Goal: Information Seeking & Learning: Learn about a topic

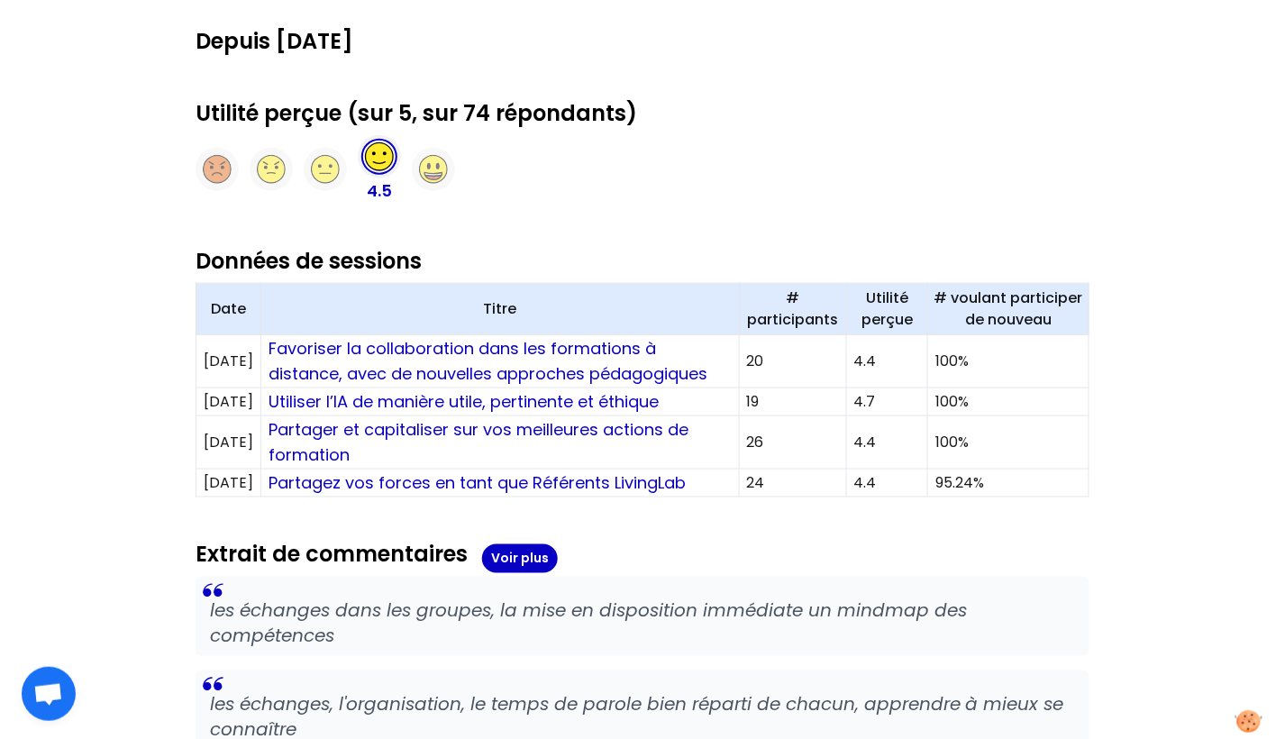
scroll to position [434, 0]
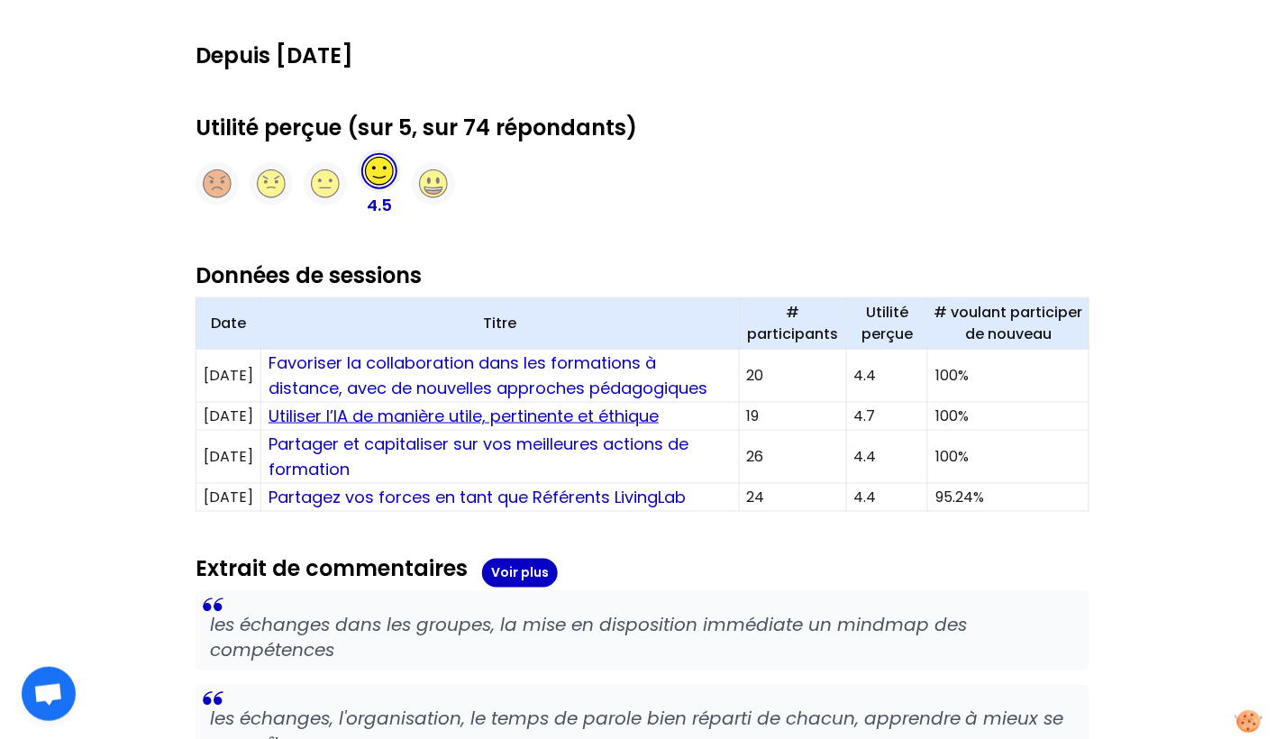
click at [545, 421] on link "Utiliser l’IA de manière utile, pertinente et éthique" at bounding box center [463, 416] width 390 height 23
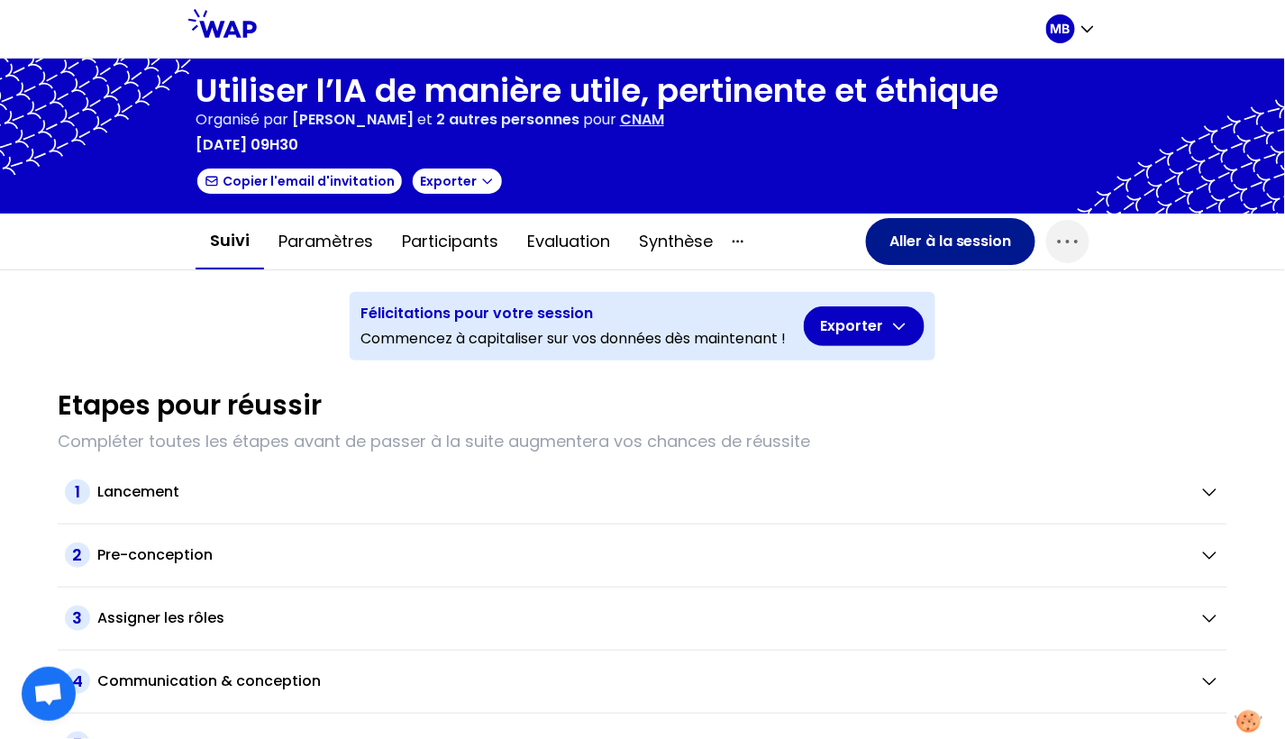
click at [895, 238] on button "Aller à la session" at bounding box center [950, 241] width 169 height 47
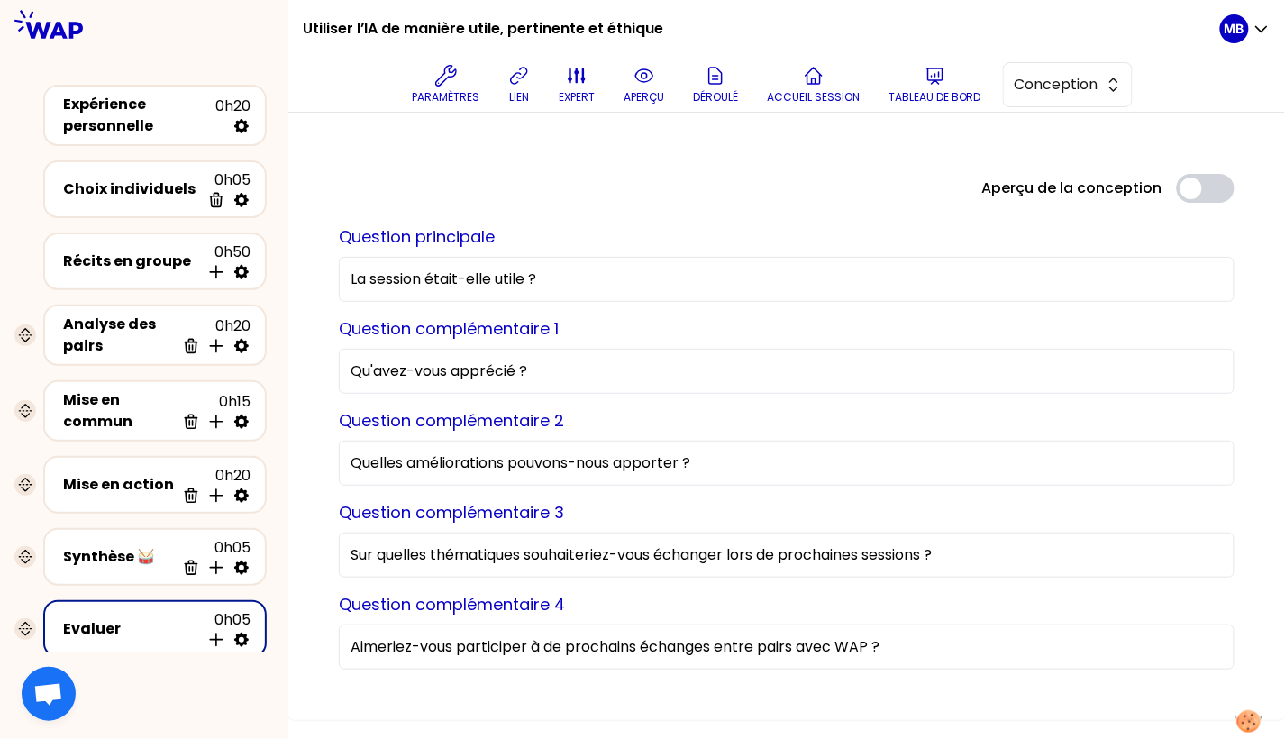
click at [993, 69] on div "Paramètres lien expert aperçu Déroulé Accueil session Tableau de bord Conception" at bounding box center [768, 85] width 903 height 54
click at [1038, 80] on span "Conception" at bounding box center [1055, 85] width 81 height 22
click at [1042, 144] on li "Facilitation" at bounding box center [1068, 158] width 128 height 29
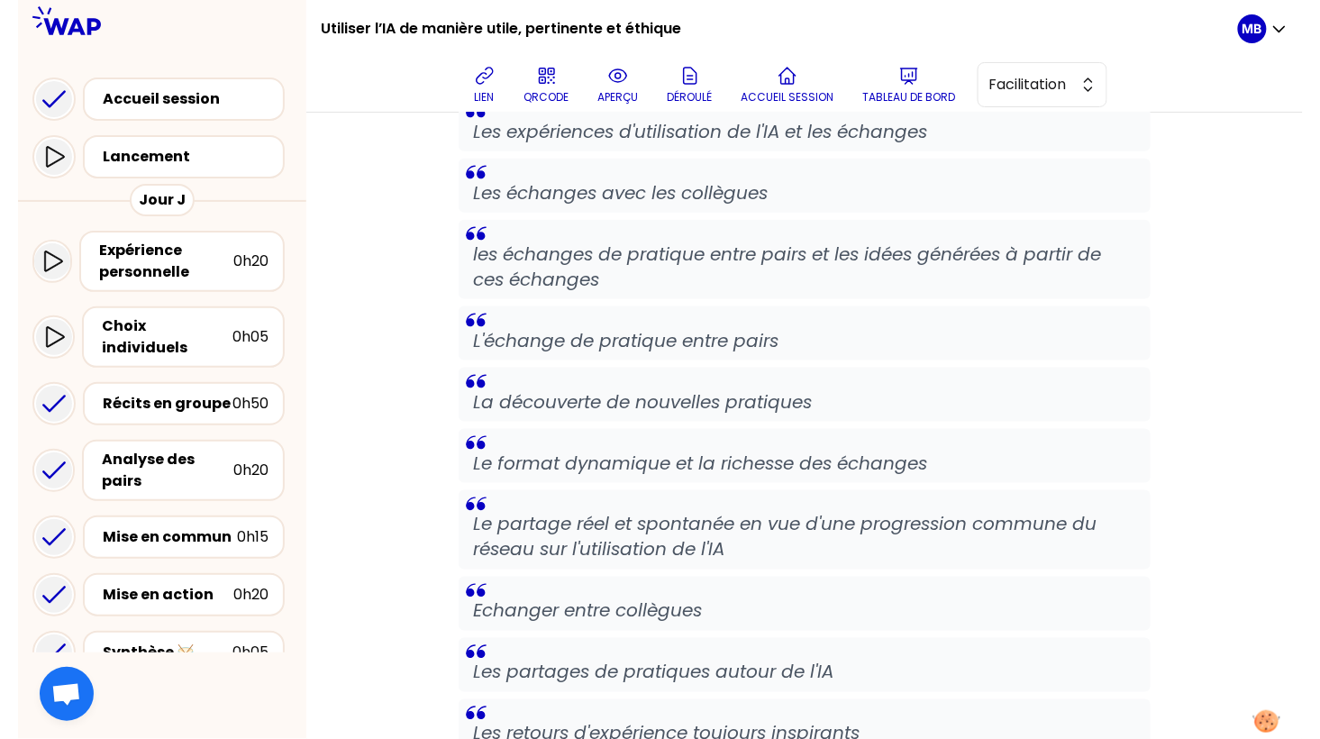
scroll to position [571, 0]
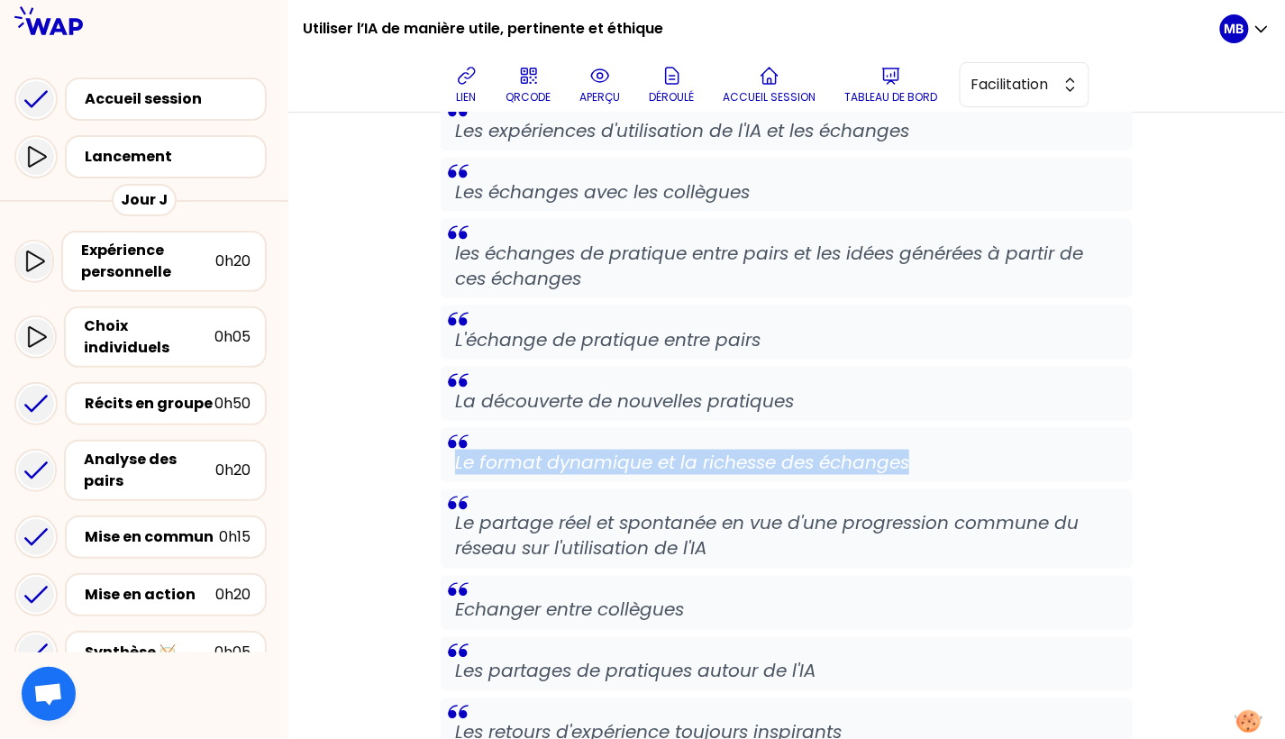
drag, startPoint x: 908, startPoint y: 462, endPoint x: 445, endPoint y: 457, distance: 463.1
click at [445, 457] on blockquote "Le format dynamique et la richesse des échanges" at bounding box center [787, 455] width 692 height 54
copy p "Le format dynamique et la richesse des échanges"
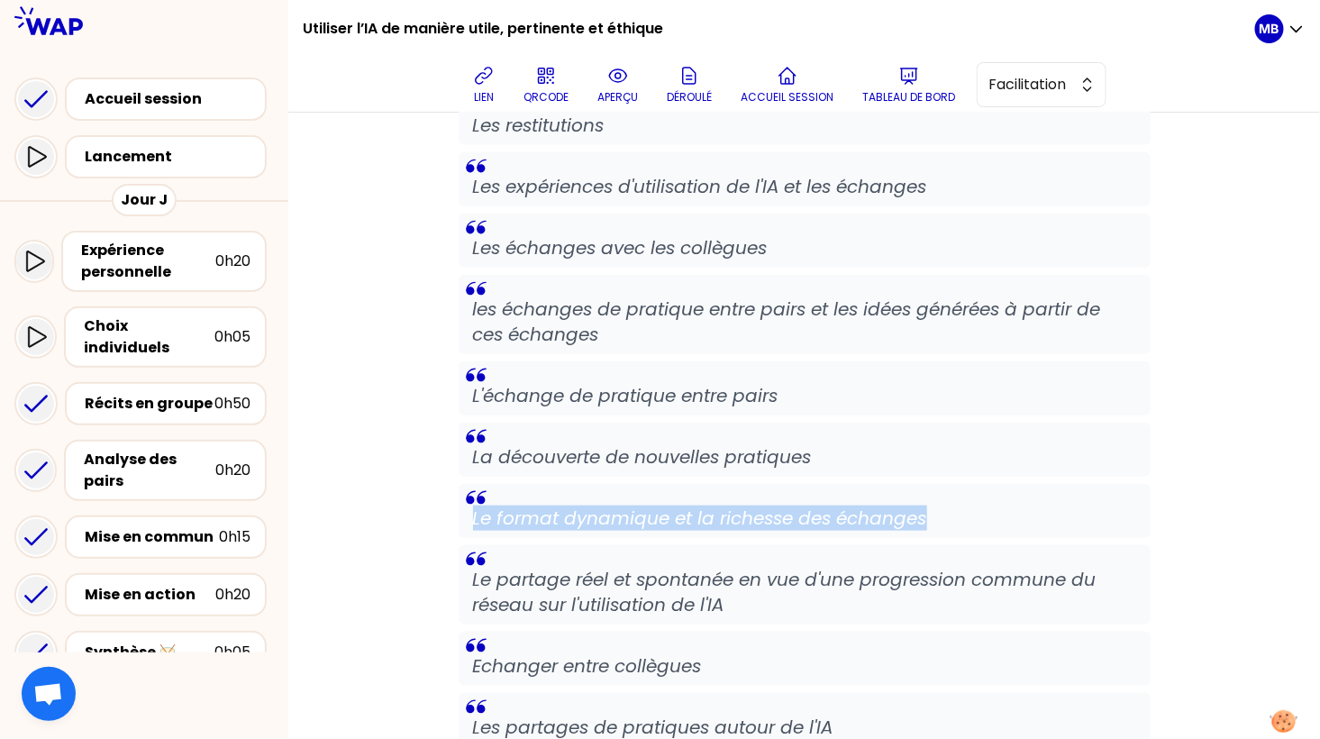
scroll to position [523, 0]
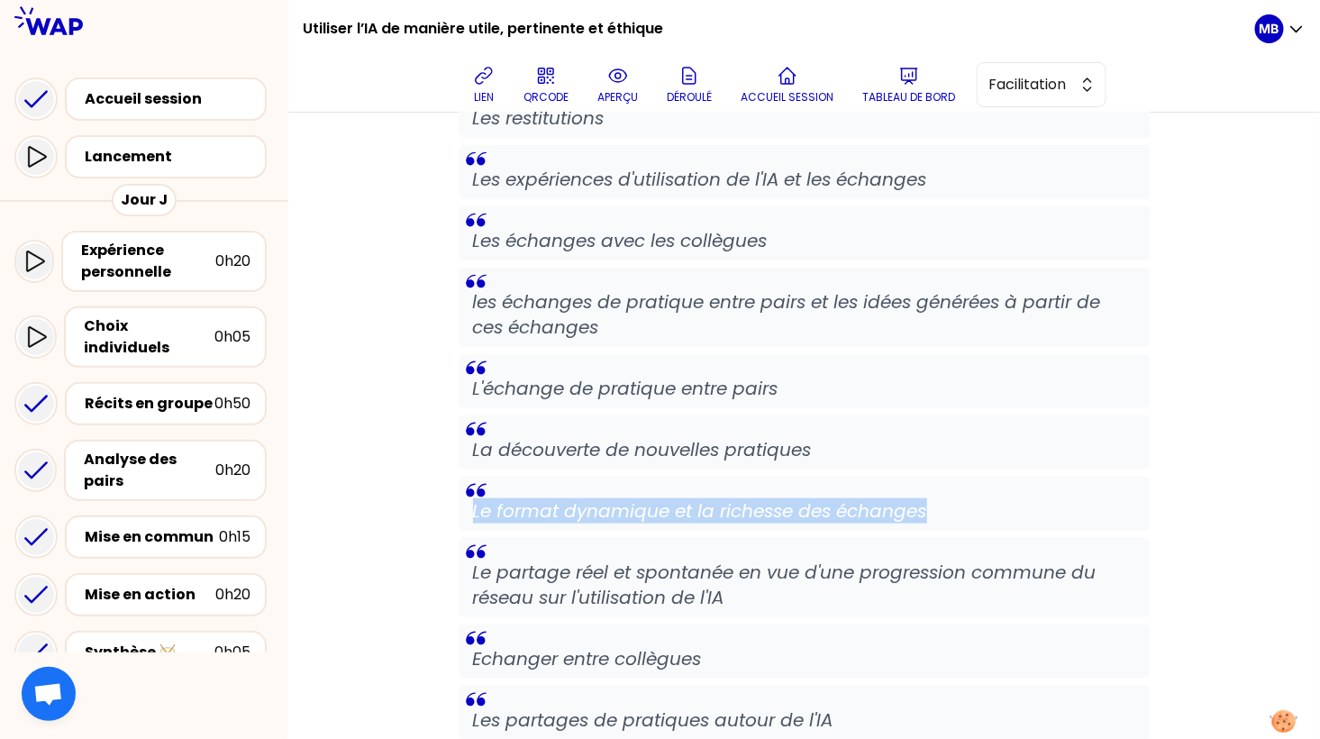
copy p "Le format dynamique et la richesse des échanges"
click at [915, 90] on p "Tableau de bord" at bounding box center [908, 97] width 93 height 14
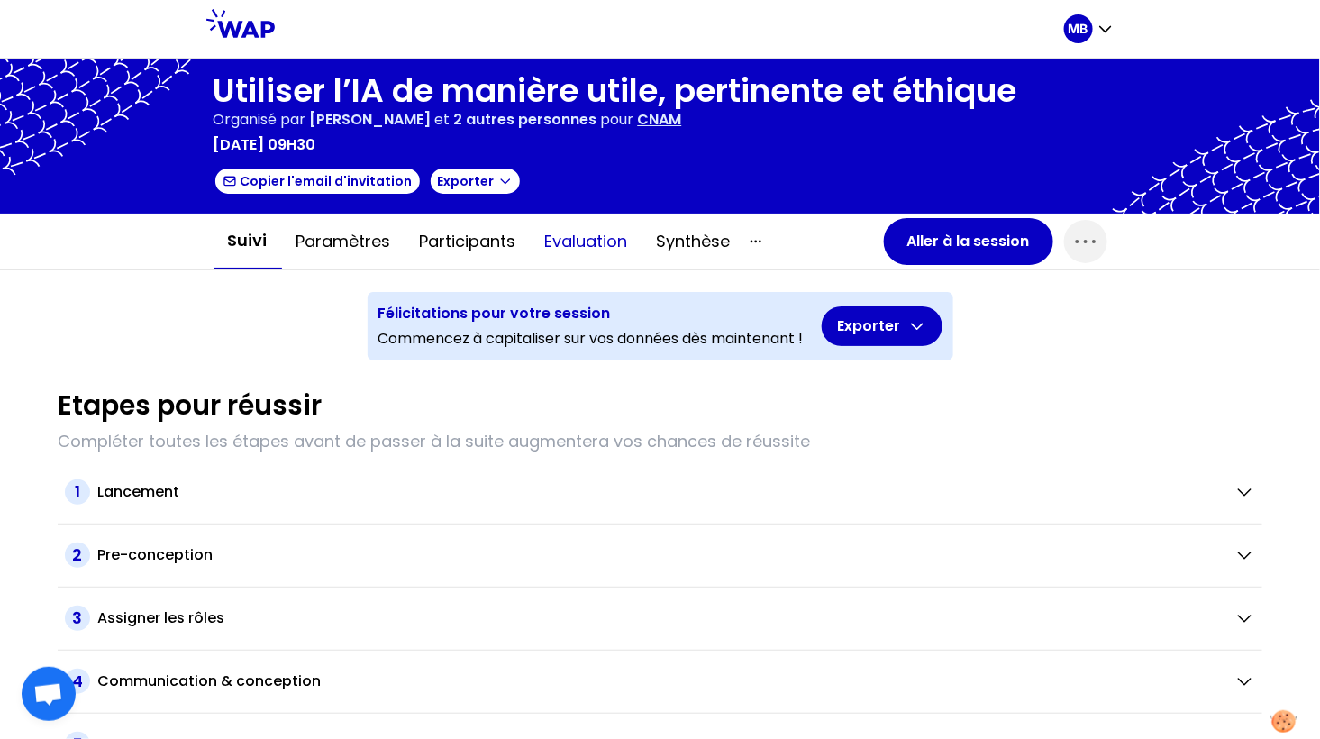
click at [589, 247] on button "Evaluation" at bounding box center [587, 241] width 112 height 54
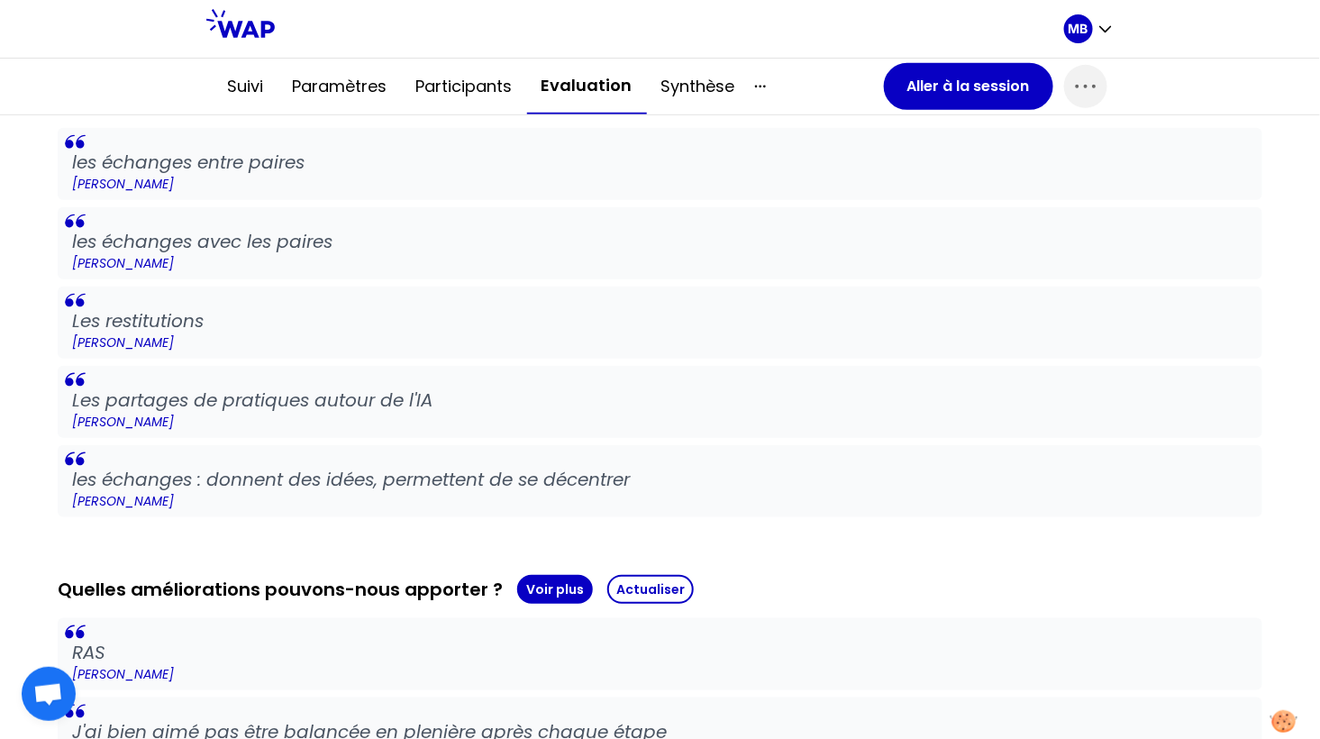
scroll to position [295, 0]
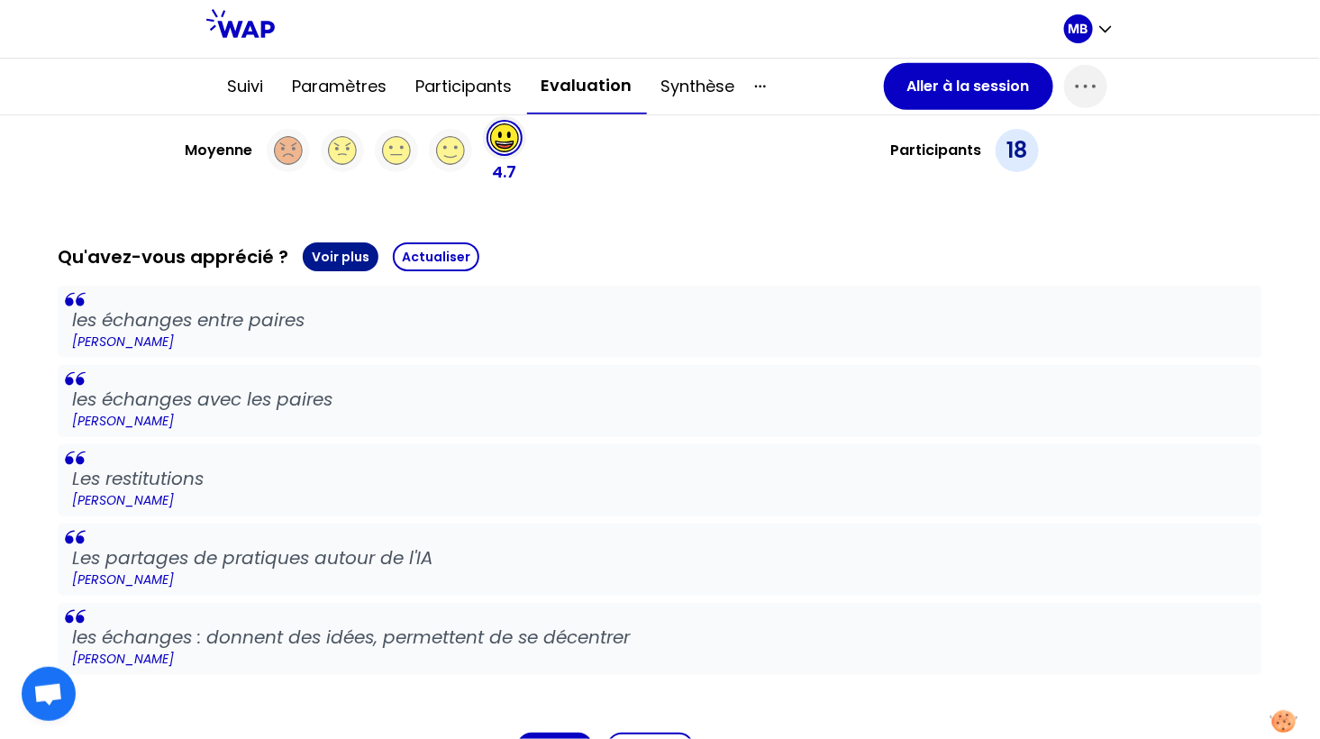
click at [346, 259] on button "Voir plus" at bounding box center [341, 256] width 76 height 29
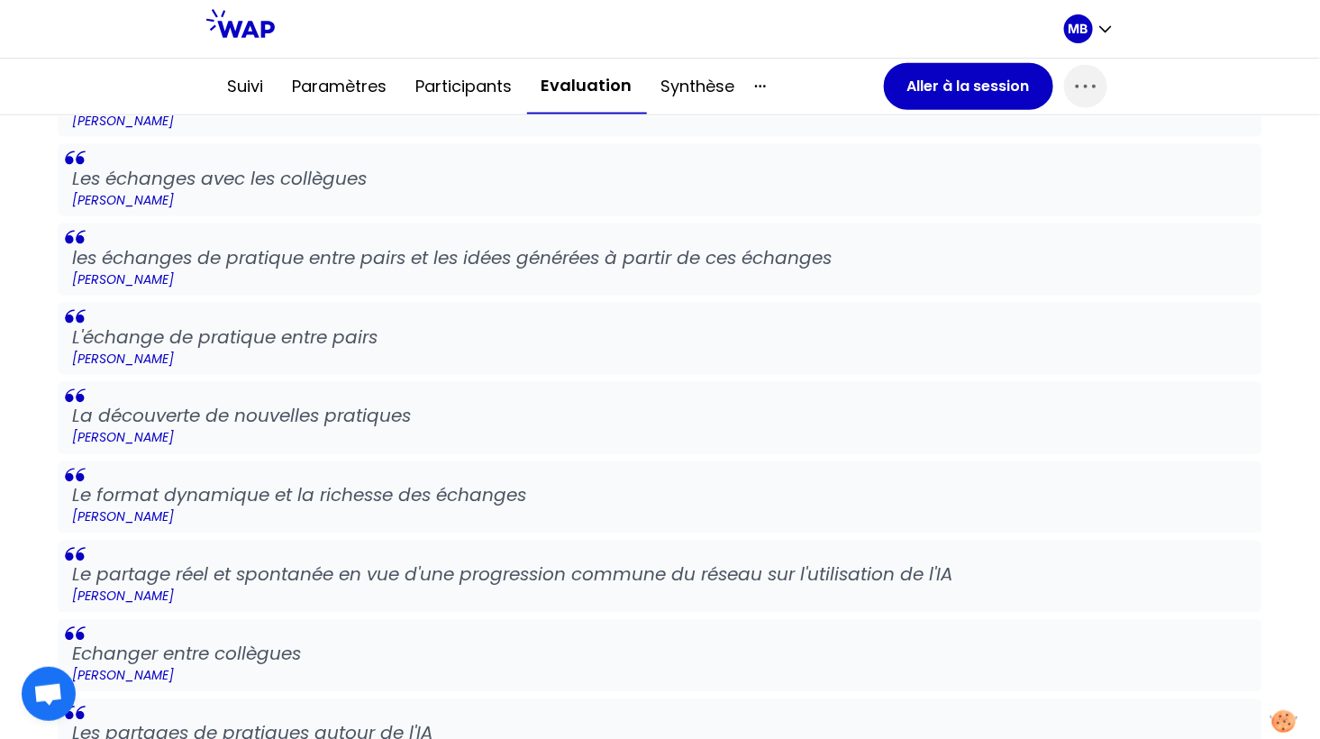
scroll to position [847, 0]
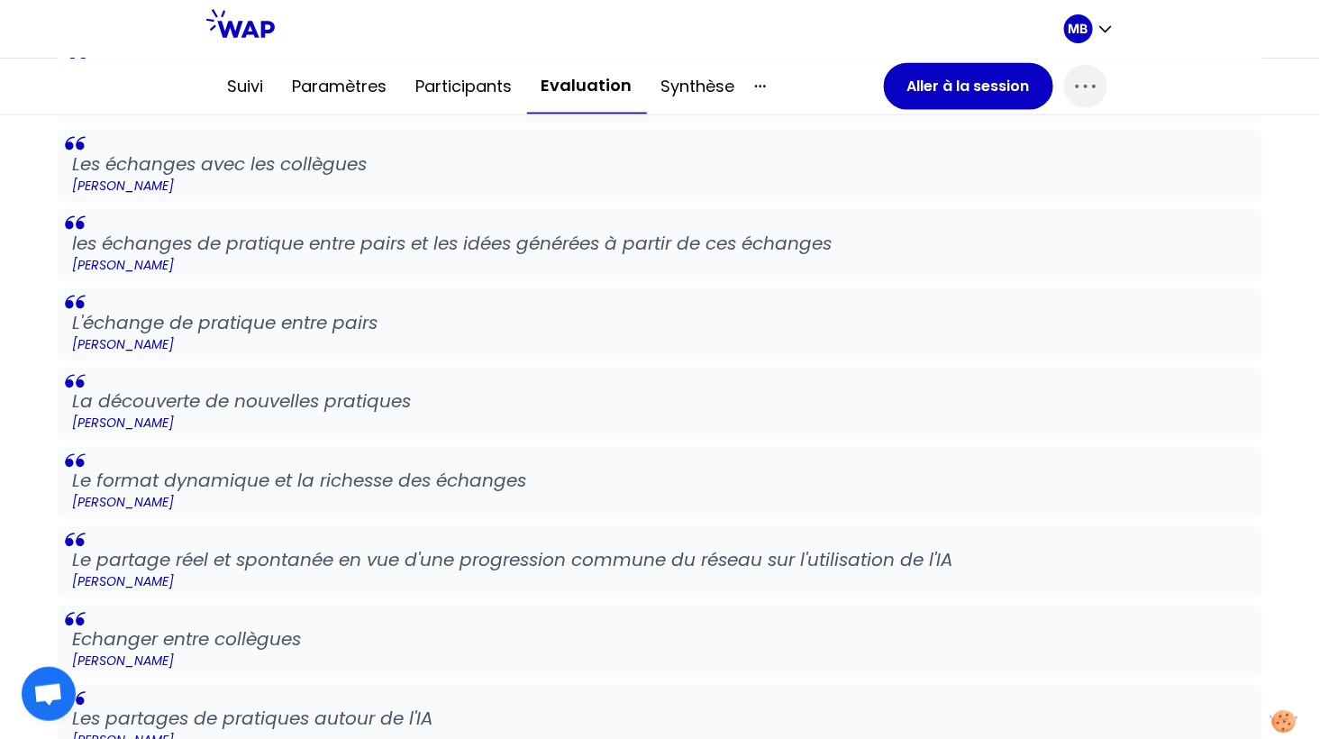
drag, startPoint x: 196, startPoint y: 495, endPoint x: 59, endPoint y: 469, distance: 140.1
click at [59, 469] on blockquote "Le format dynamique et la richesse des échanges Marion Fontanié" at bounding box center [660, 483] width 1205 height 72
copy blockquote "Le format dynamique et la richesse des échanges Marion Fontanié"
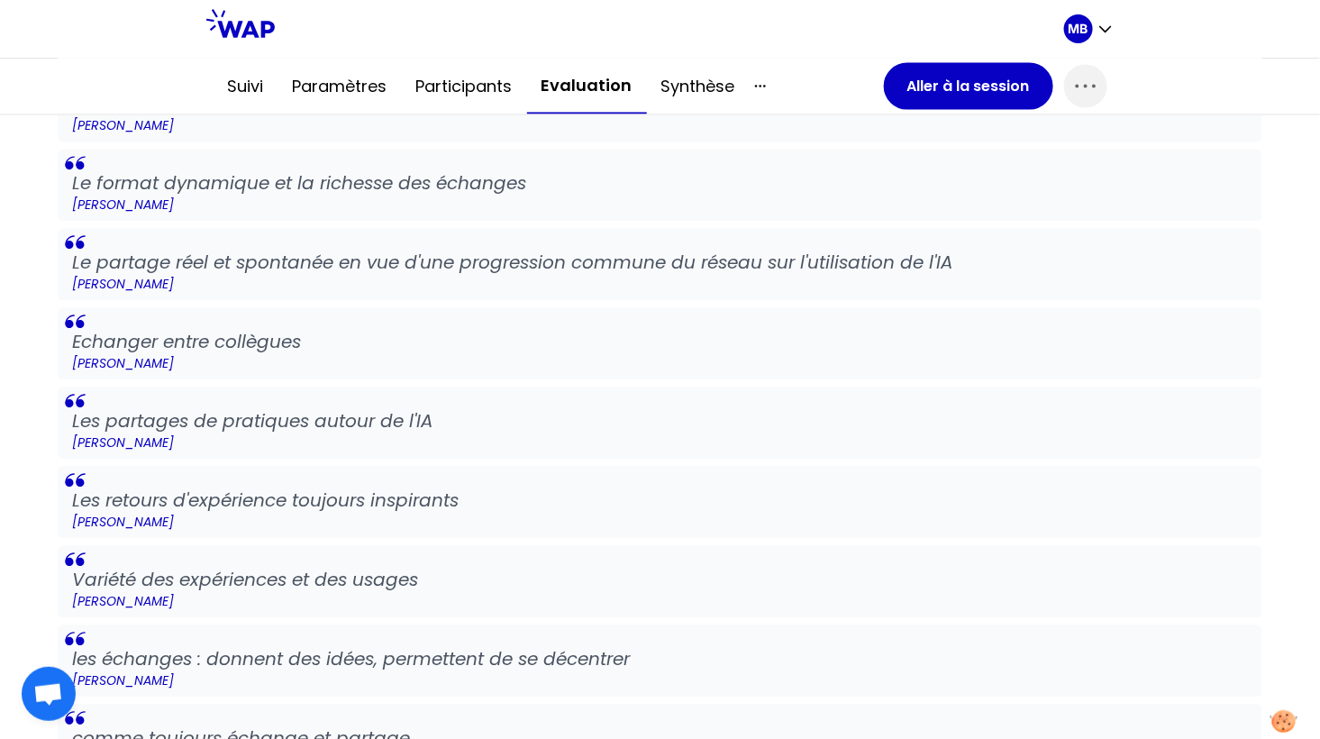
scroll to position [1103, 0]
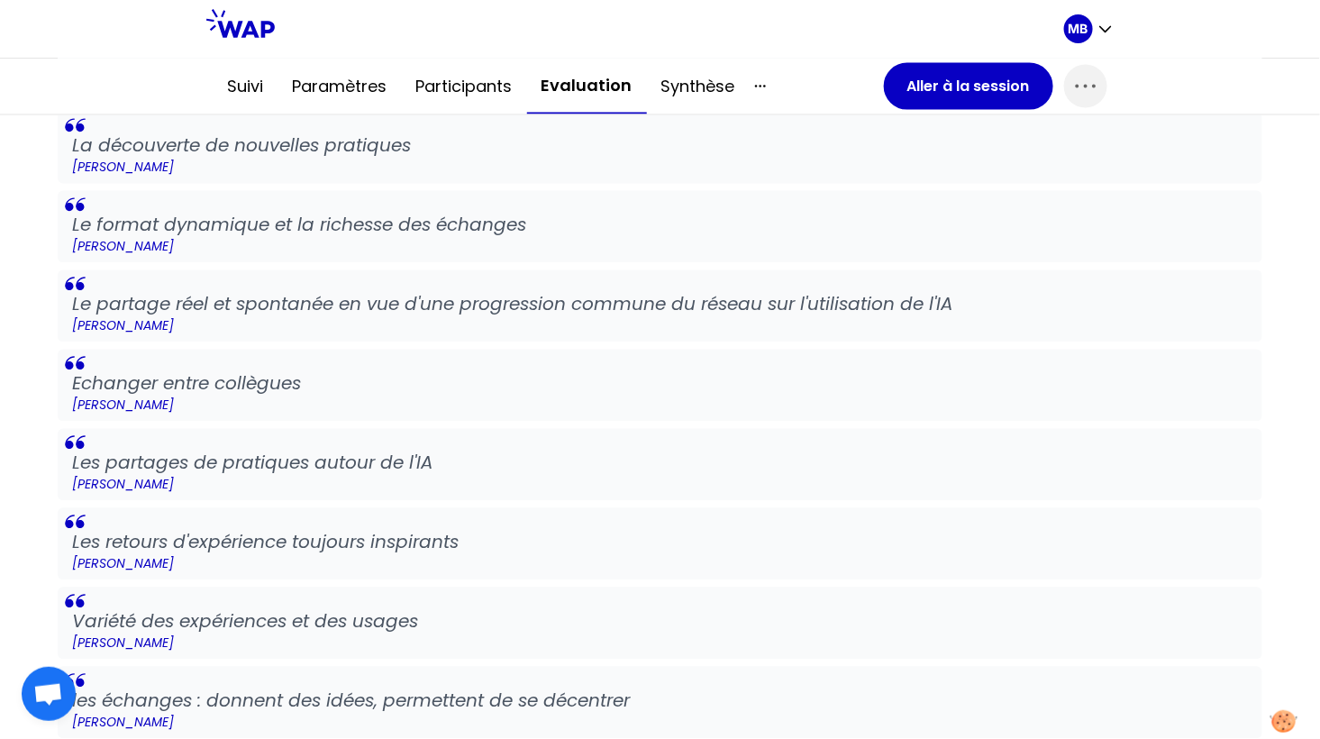
drag, startPoint x: 190, startPoint y: 316, endPoint x: 65, endPoint y: 303, distance: 126.0
click at [65, 303] on blockquote "Le partage réel et spontanée en vue d'une progression commune du réseau sur l'u…" at bounding box center [660, 306] width 1205 height 72
copy blockquote "Le partage réel et spontanée en vue d'une progression commune du réseau sur l'u…"
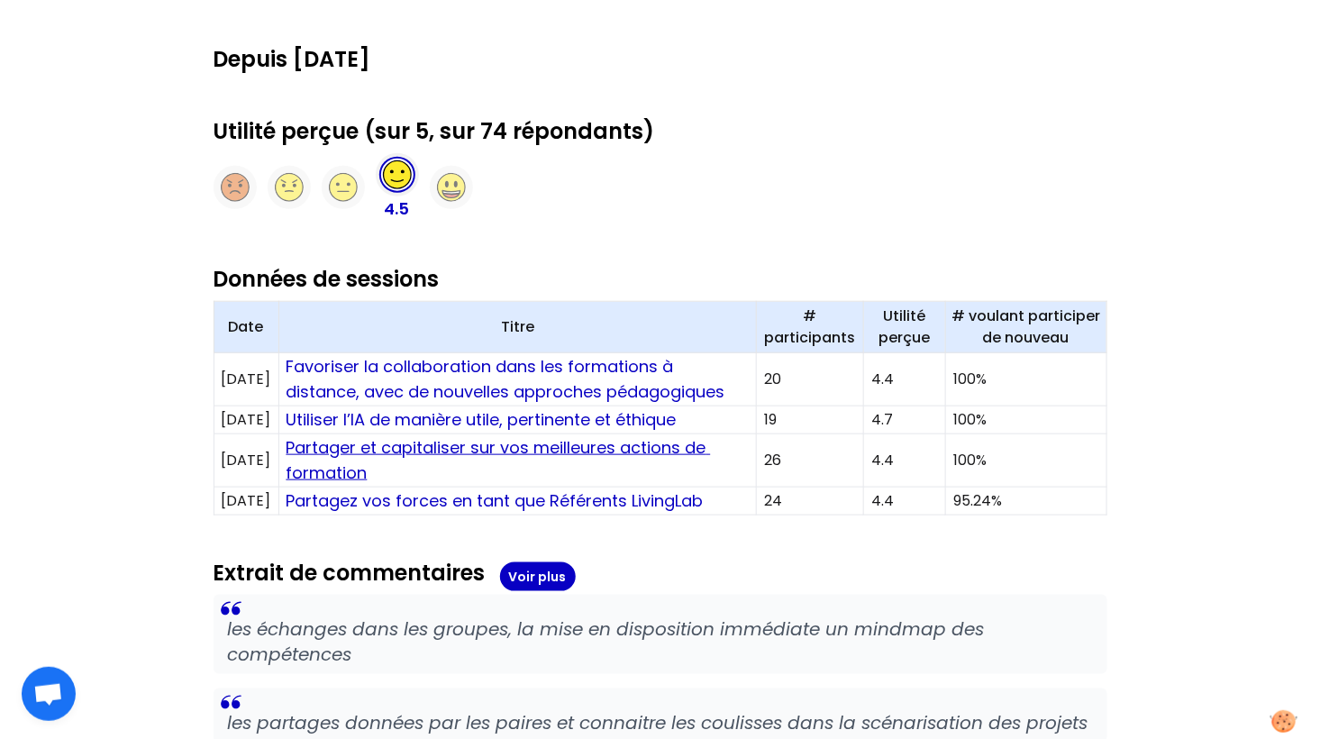
scroll to position [428, 0]
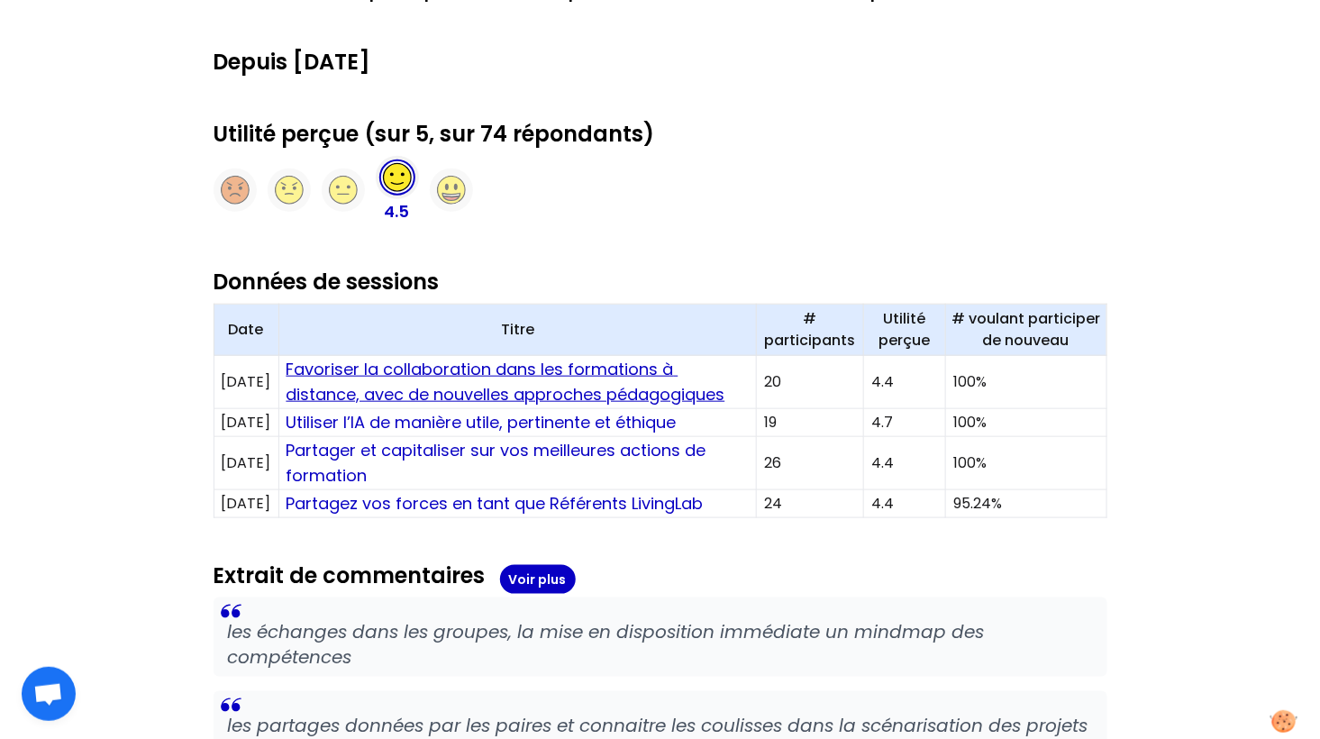
click at [485, 387] on link "Favoriser la collaboration dans les formations à distance, avec de nouvelles ap…" at bounding box center [506, 382] width 439 height 48
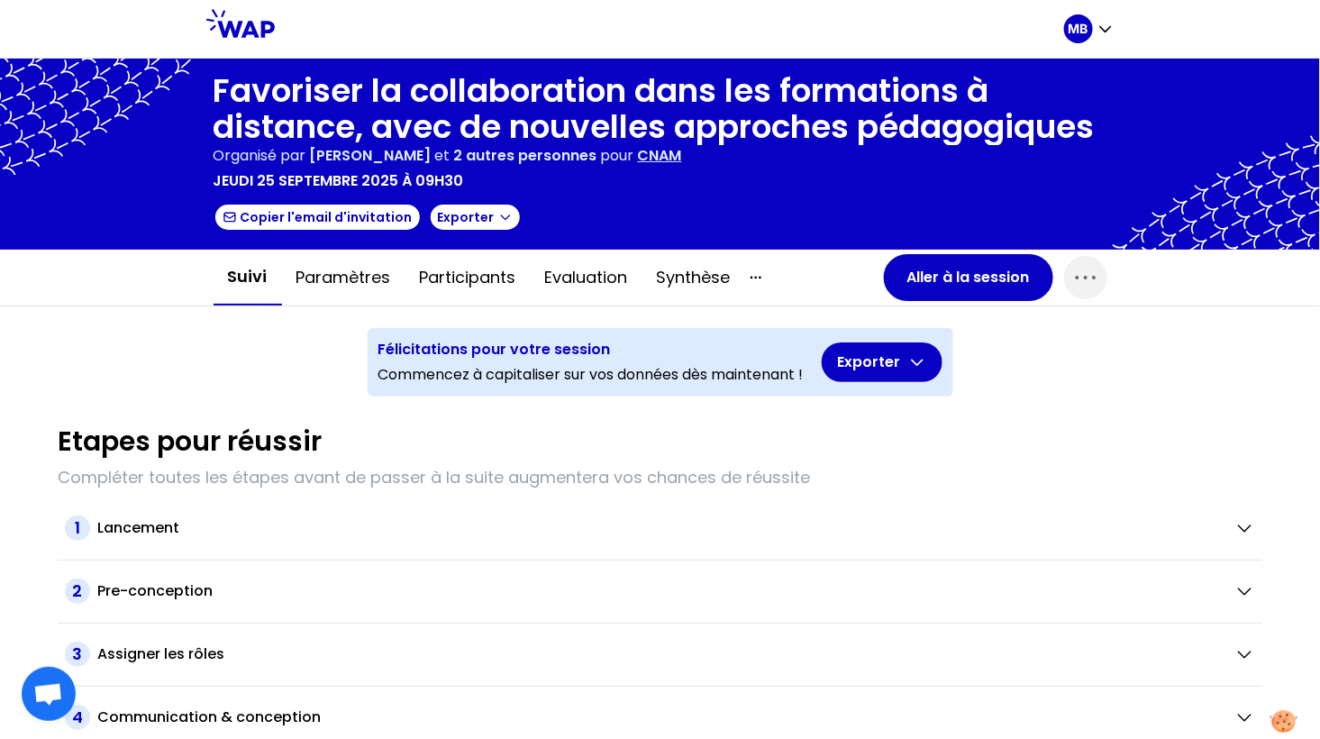
scroll to position [21, 0]
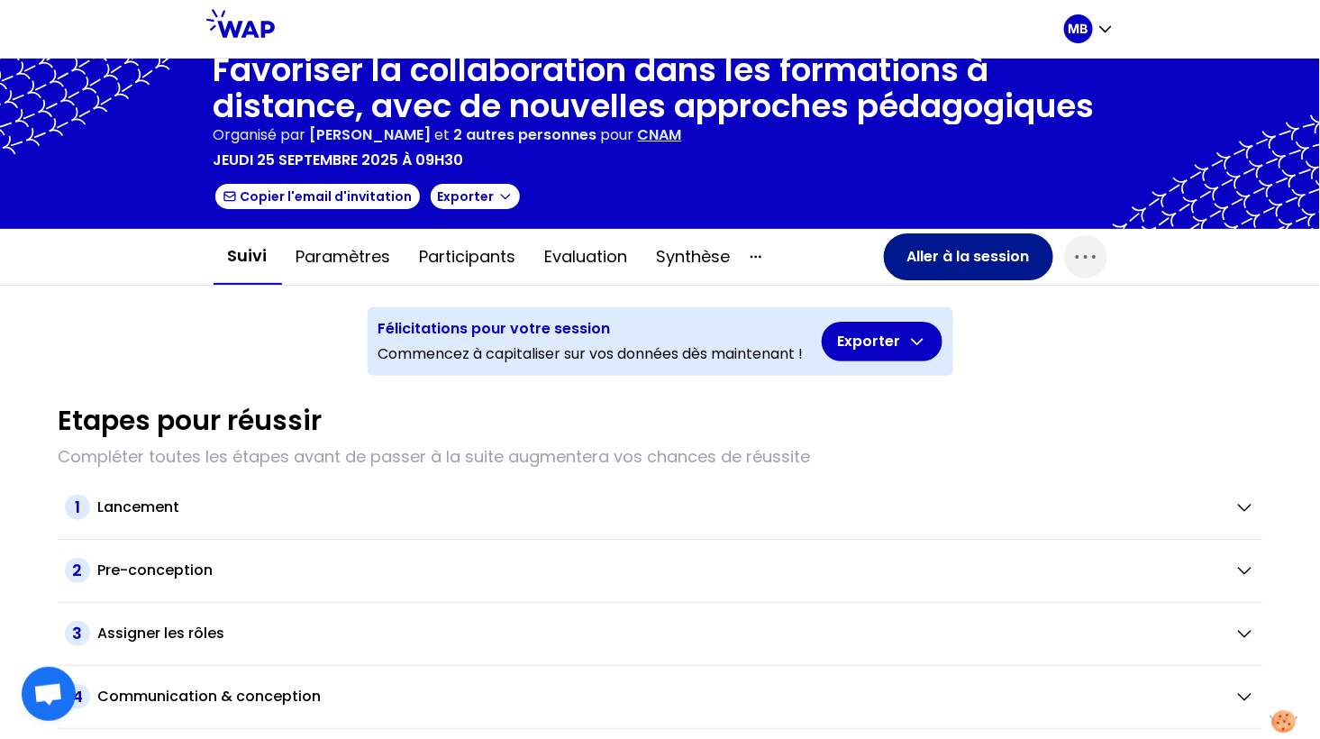
click at [924, 252] on button "Aller à la session" at bounding box center [968, 256] width 169 height 47
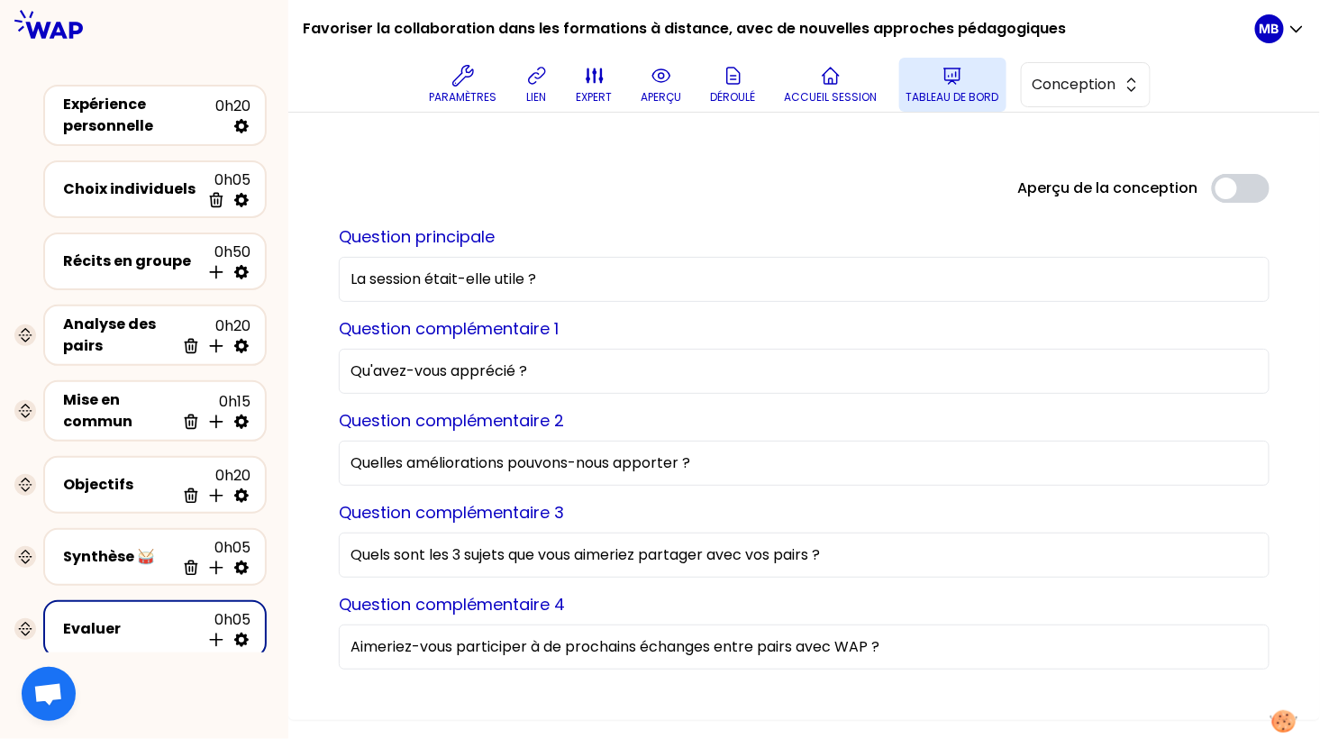
click at [925, 84] on button "Tableau de bord" at bounding box center [952, 85] width 107 height 54
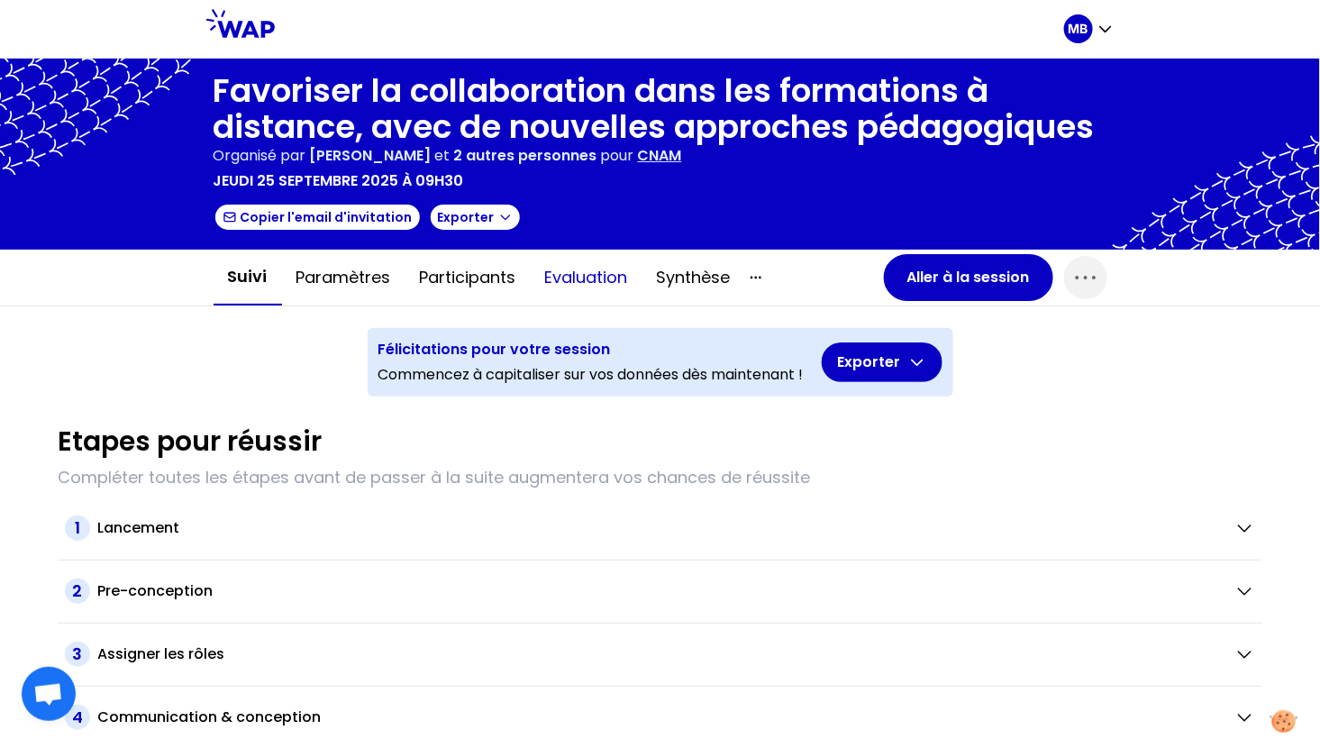
click at [571, 276] on button "Evaluation" at bounding box center [587, 277] width 112 height 54
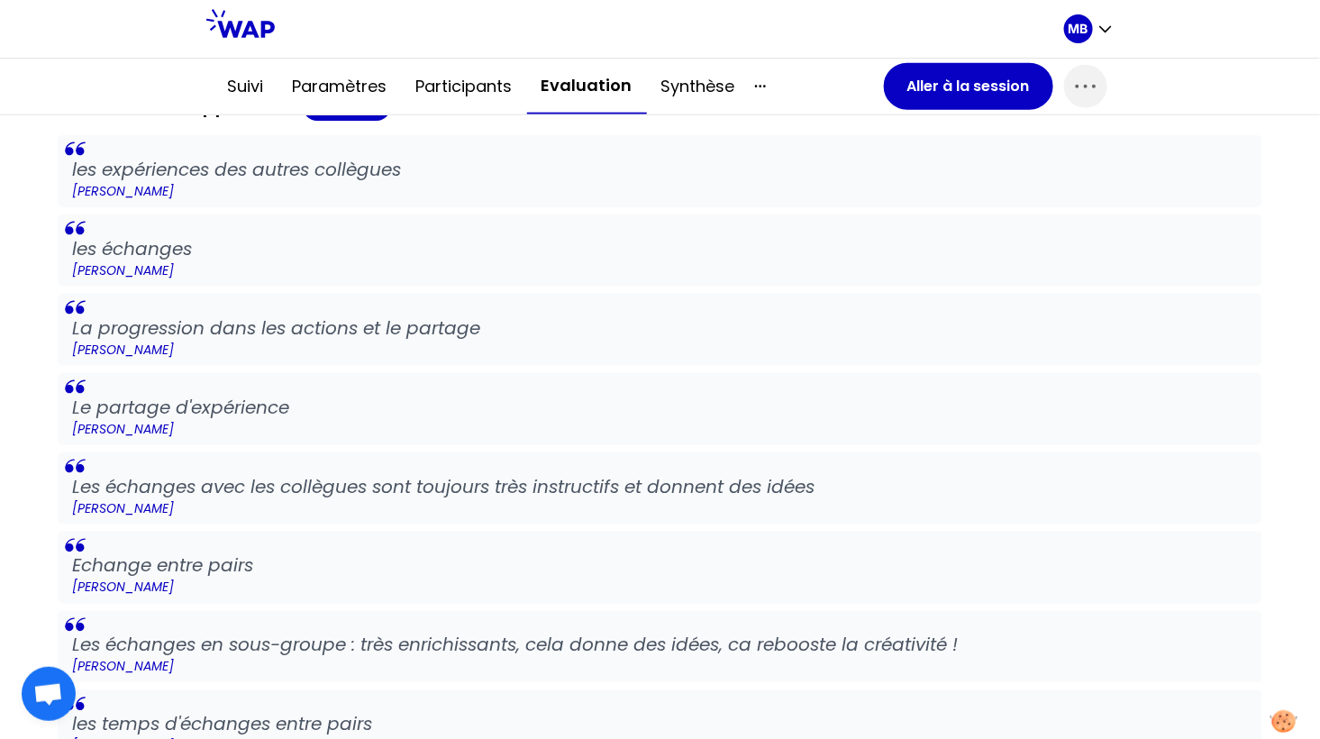
scroll to position [827, 0]
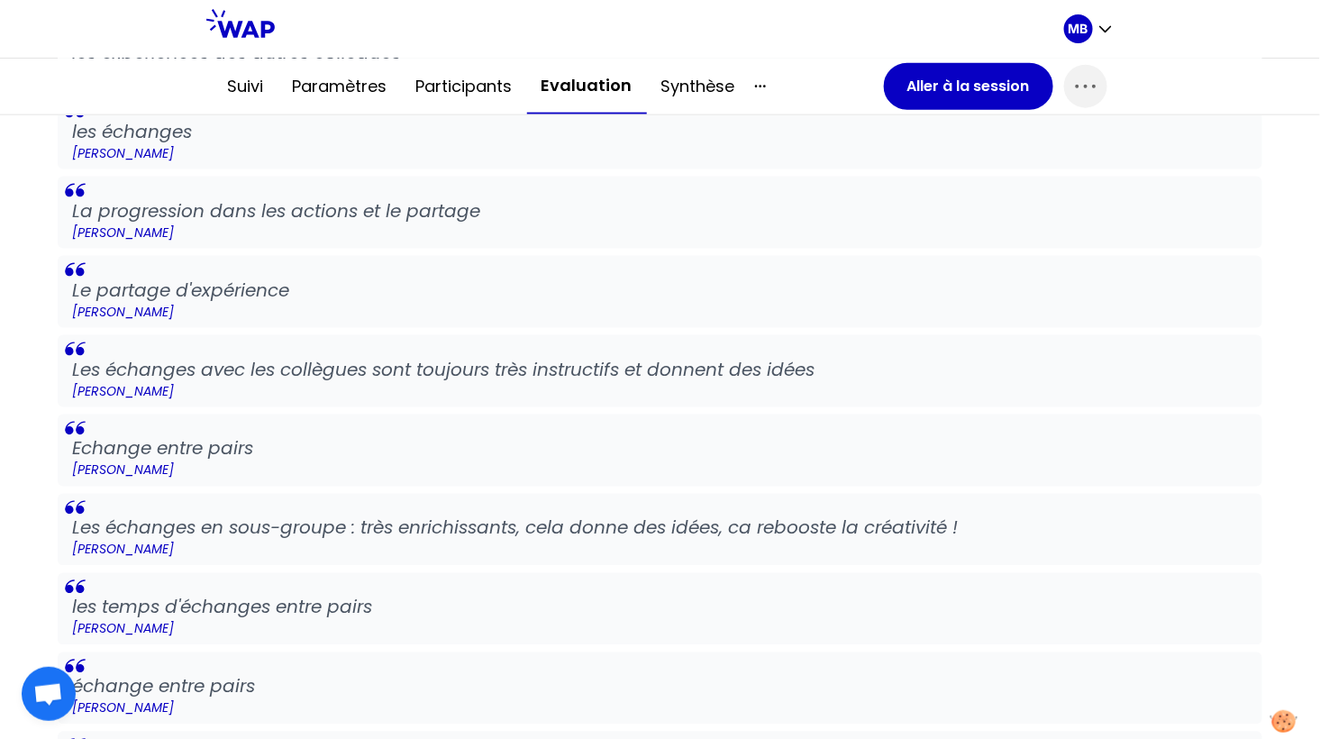
drag, startPoint x: 222, startPoint y: 536, endPoint x: 27, endPoint y: 520, distance: 195.3
copy blockquote "Les échanges en sous-groupe : très enrichissants, cela donne des idées, ca rebo…"
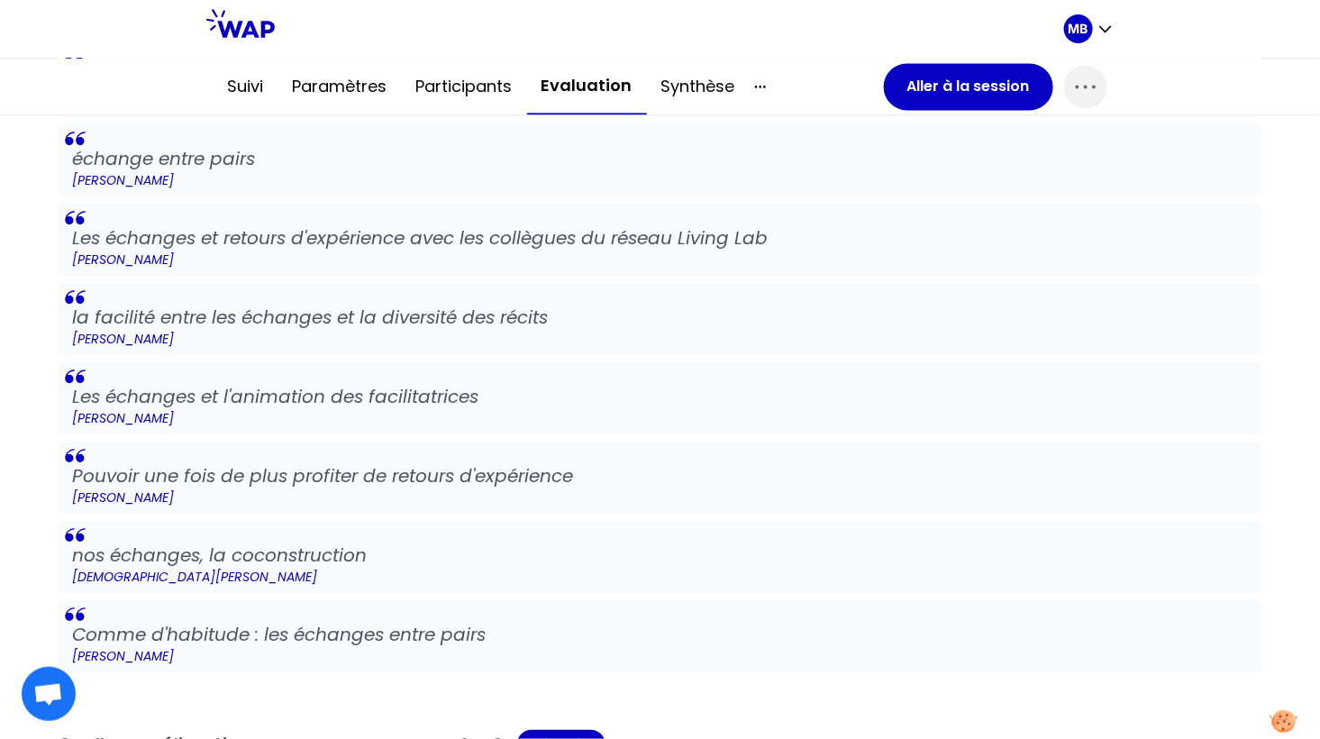
scroll to position [1374, 0]
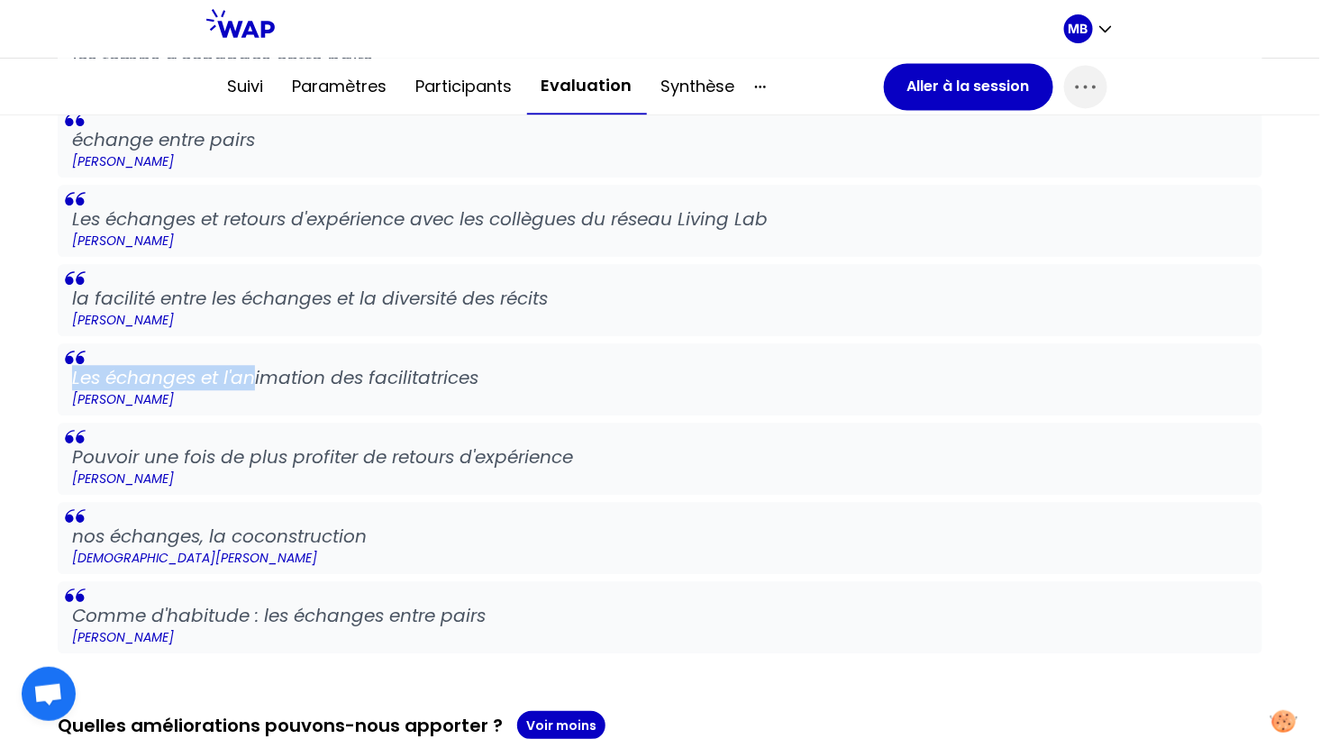
drag, startPoint x: 250, startPoint y: 384, endPoint x: 45, endPoint y: 357, distance: 207.2
drag, startPoint x: 316, startPoint y: 399, endPoint x: -22, endPoint y: 360, distance: 340.1
click at [0, 360] on html "MB Favoriser la collaboration dans les formations à distance, avec de nouvelles…" at bounding box center [660, 369] width 1320 height 739
copy blockquote "Les échanges et l'animation des facilitatrices Jean Baptiste Bocar DIOUF"
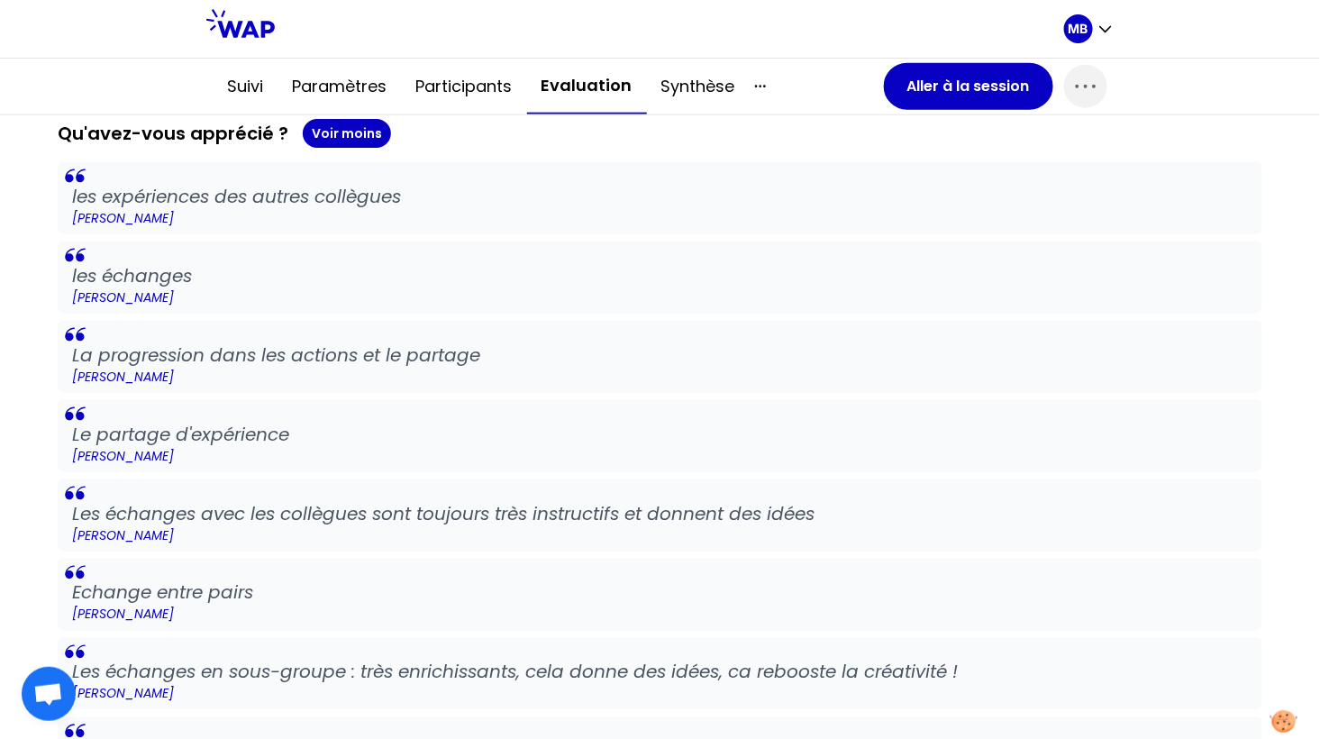
scroll to position [636, 0]
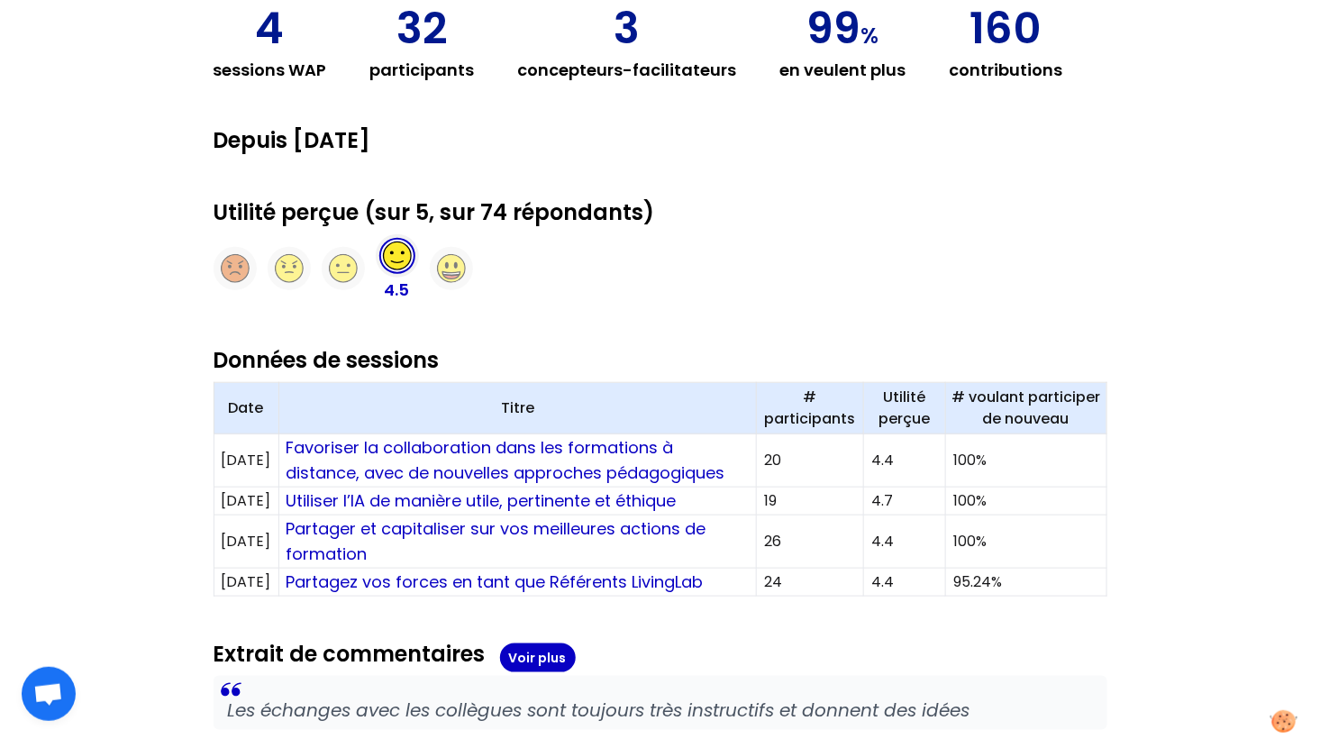
scroll to position [352, 0]
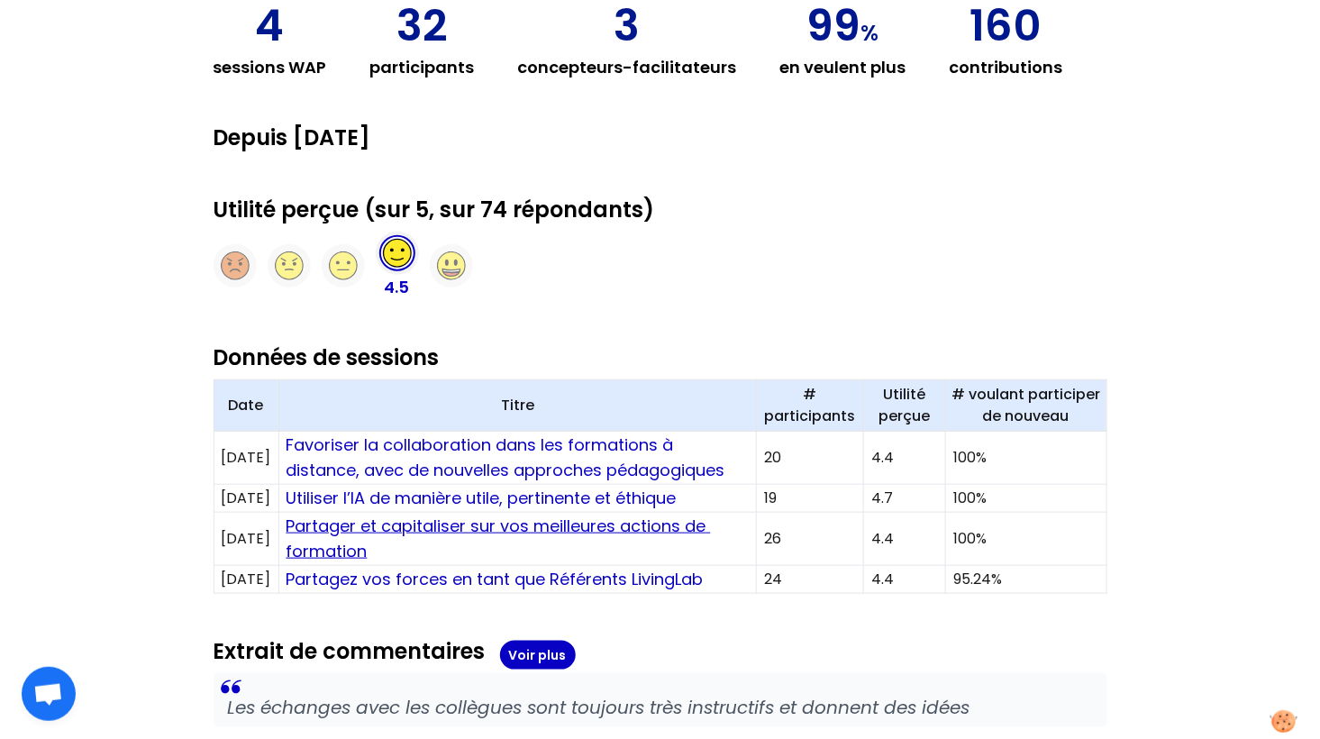
click at [512, 523] on link "Partager et capitaliser sur vos meilleures actions de formation" at bounding box center [499, 538] width 424 height 48
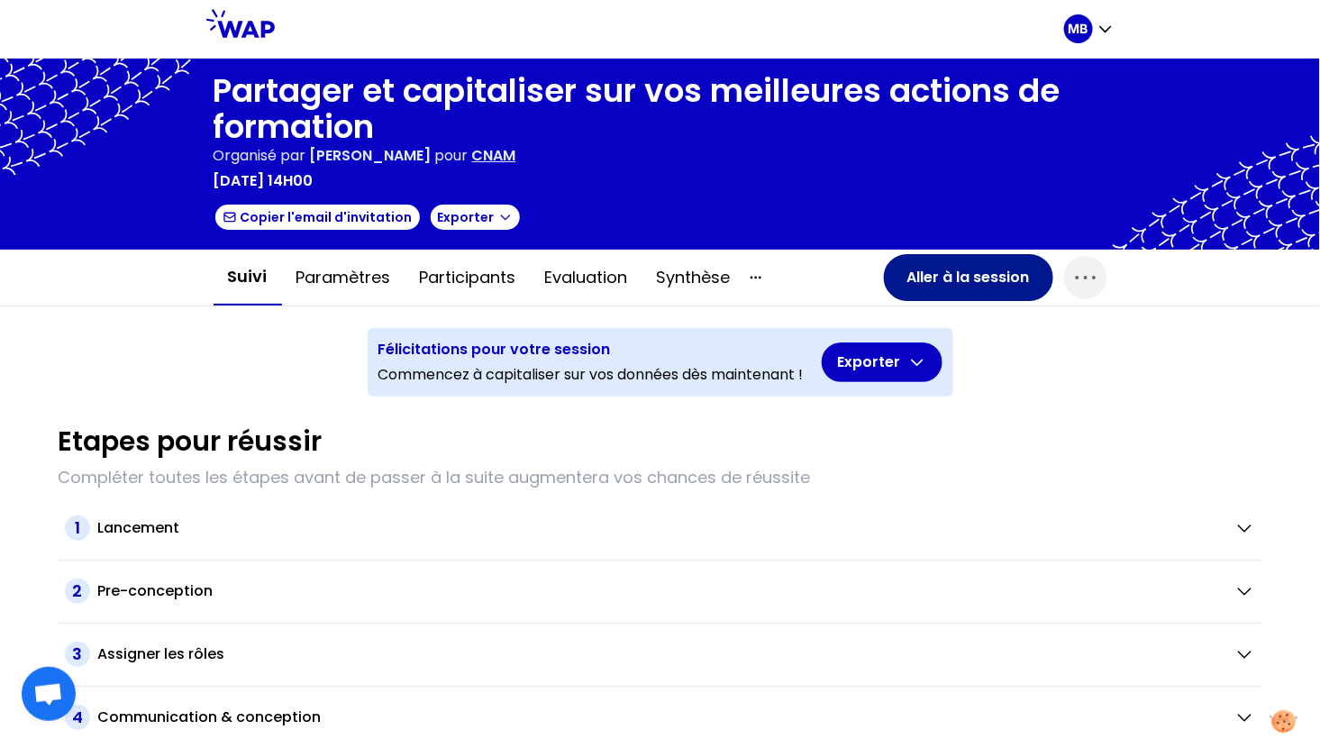
click at [926, 271] on button "Aller à la session" at bounding box center [968, 277] width 169 height 47
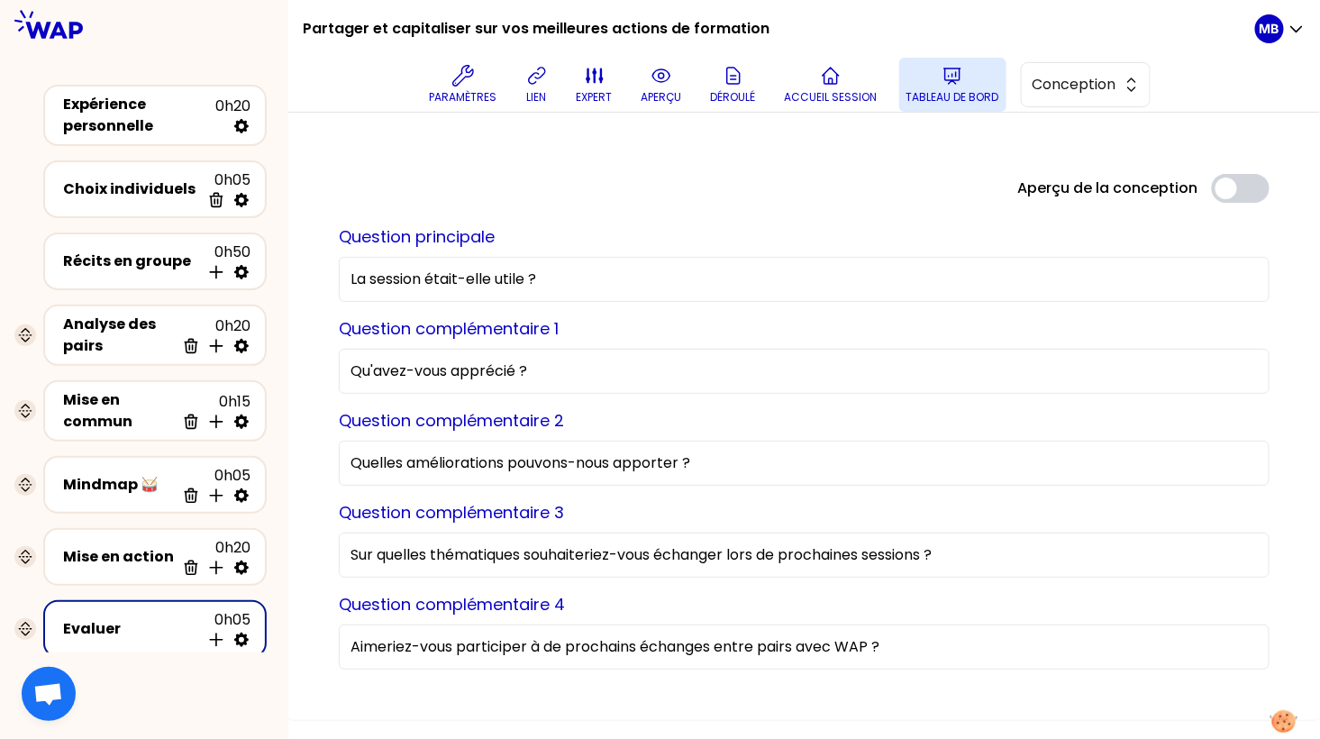
click at [921, 73] on button "Tableau de bord" at bounding box center [952, 85] width 107 height 54
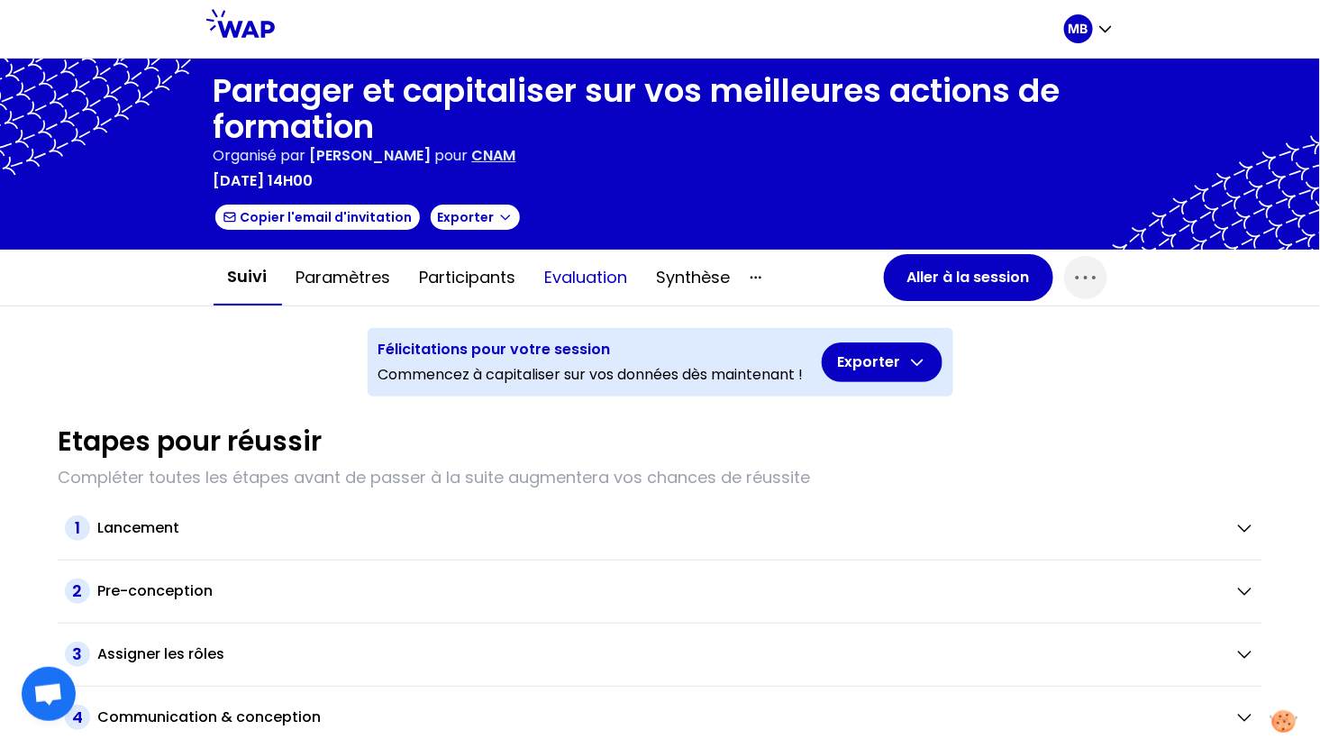
click at [592, 269] on button "Evaluation" at bounding box center [587, 277] width 112 height 54
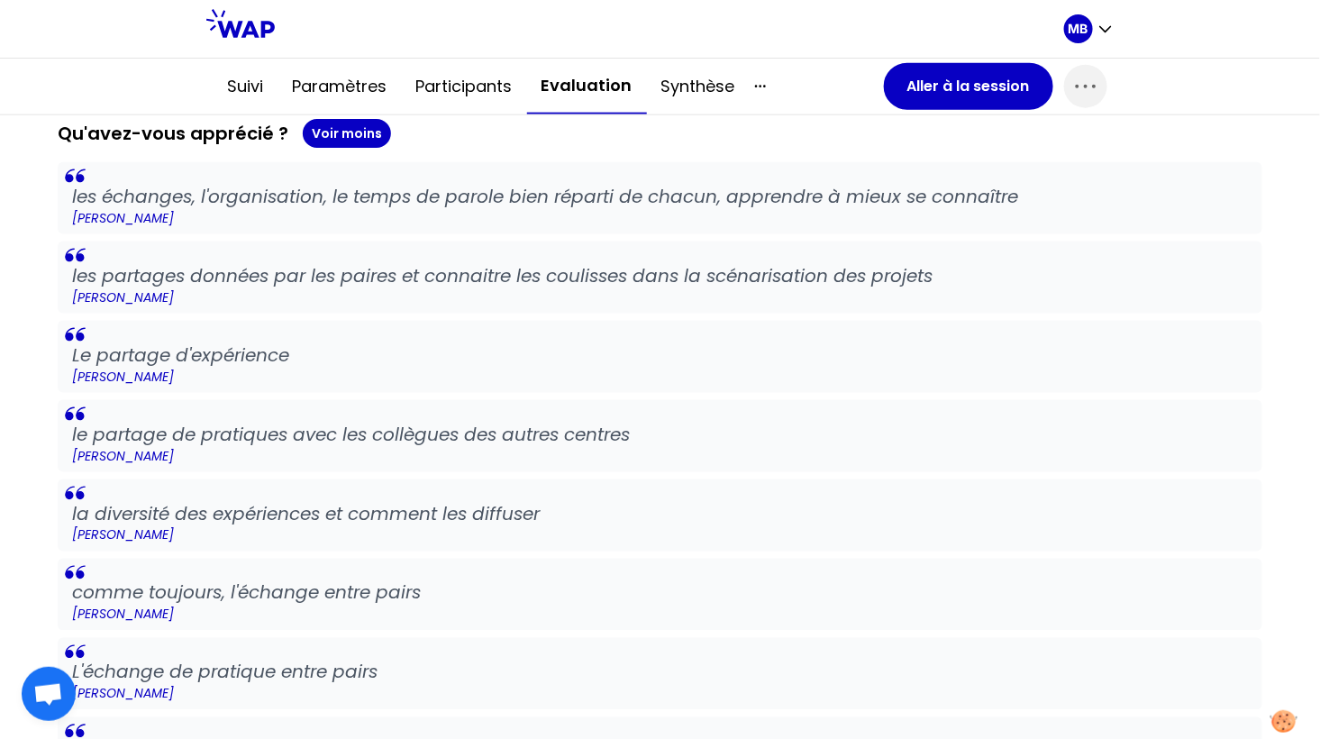
scroll to position [653, 0]
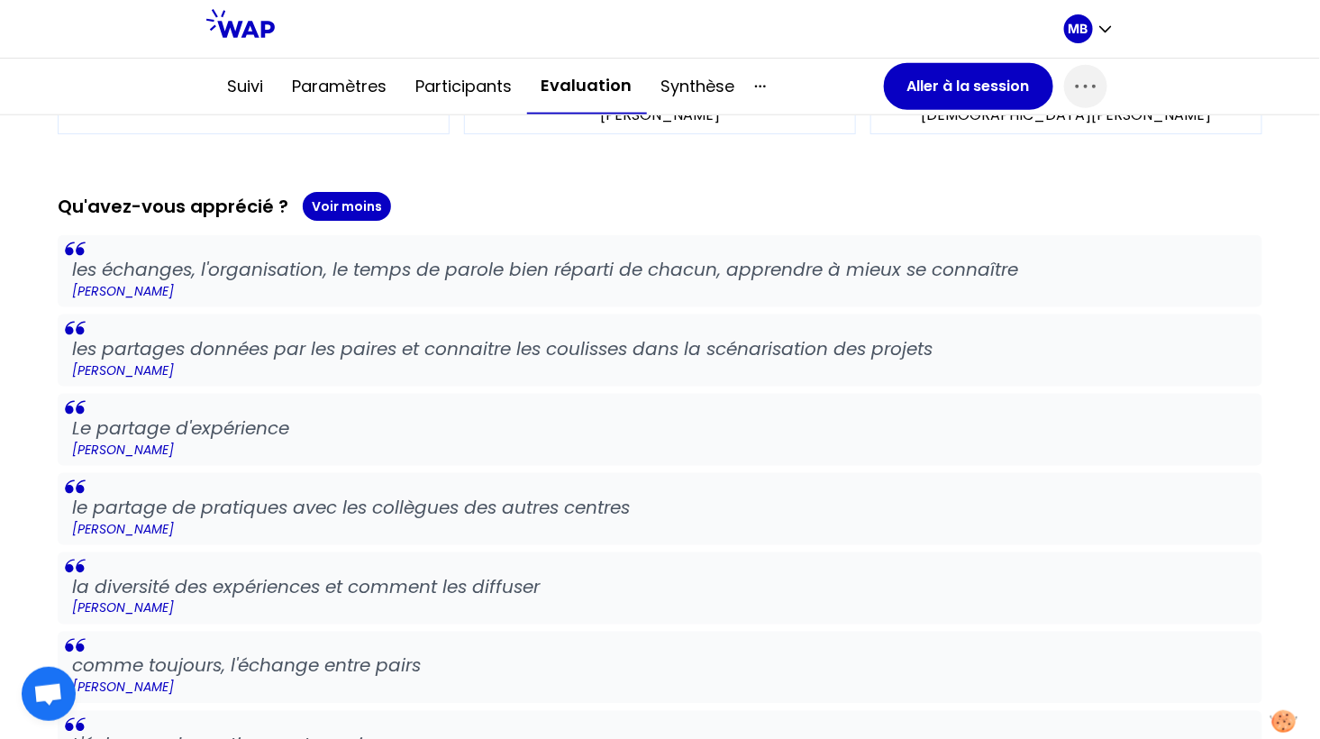
drag, startPoint x: 214, startPoint y: 284, endPoint x: -21, endPoint y: 247, distance: 238.0
click at [0, 247] on html "MB Partager et capitaliser sur vos meilleures actions de formation Organisé par…" at bounding box center [660, 369] width 1320 height 739
copy blockquote "les échanges, l'organisation, le temps de parole bien réparti de chacun, appren…"
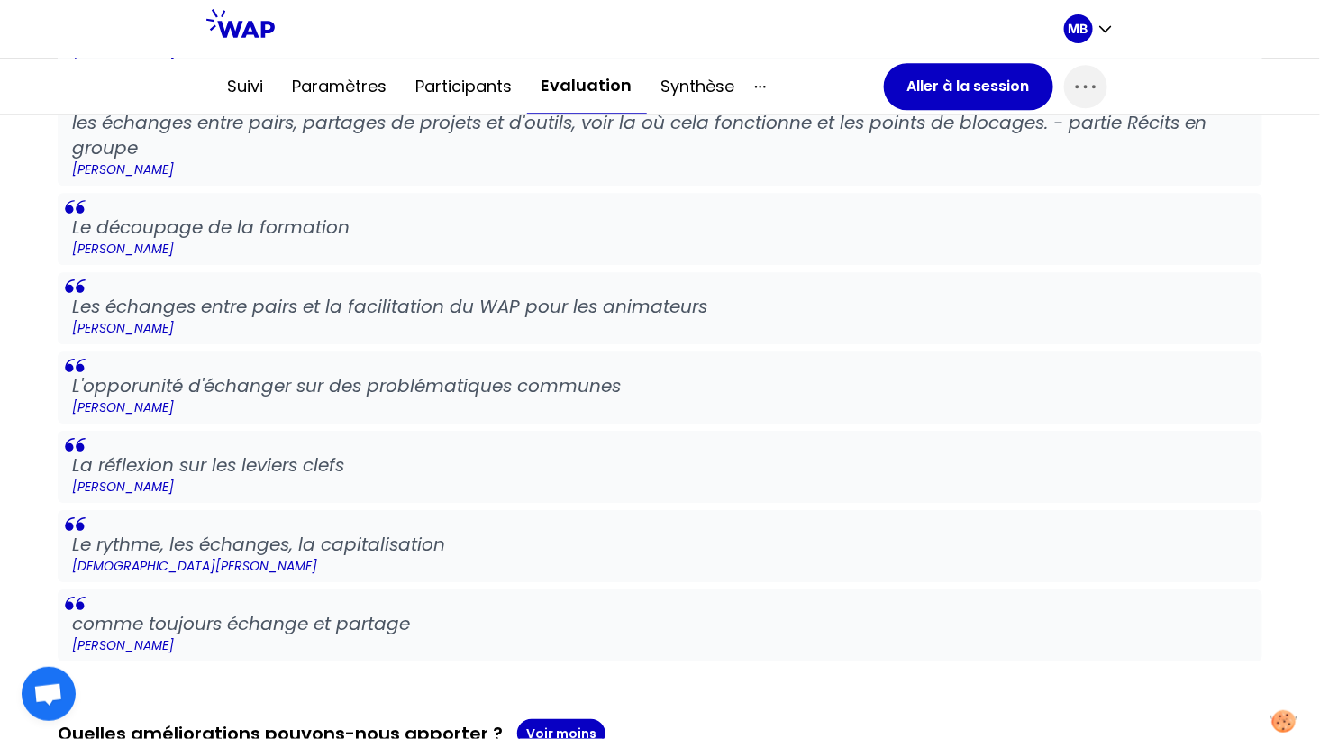
scroll to position [1755, 0]
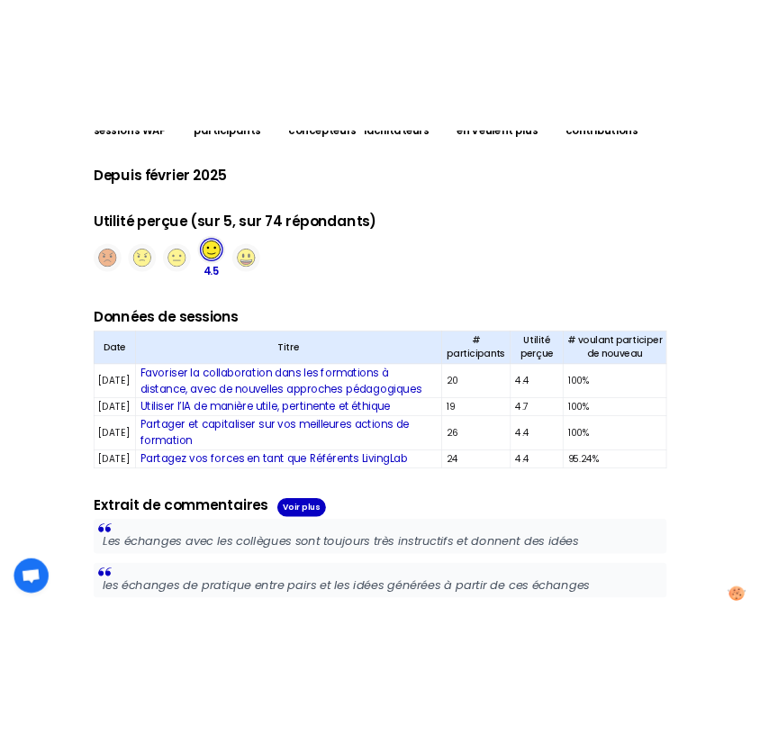
scroll to position [417, 0]
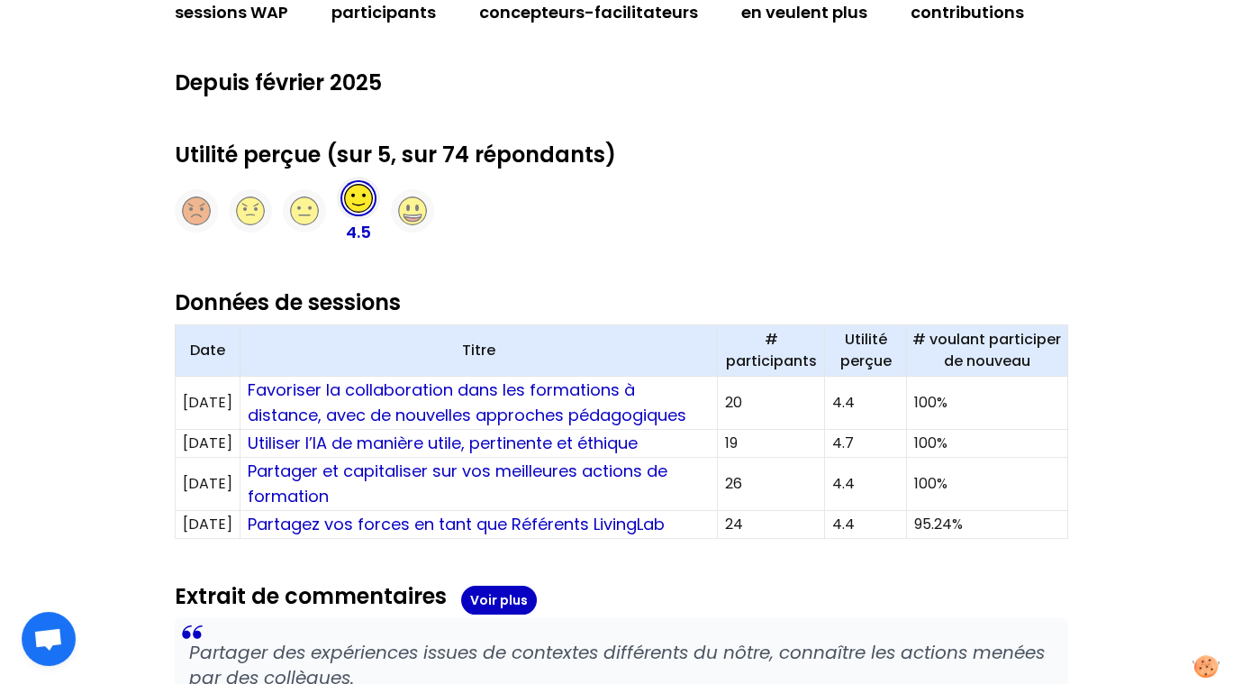
scroll to position [452, 0]
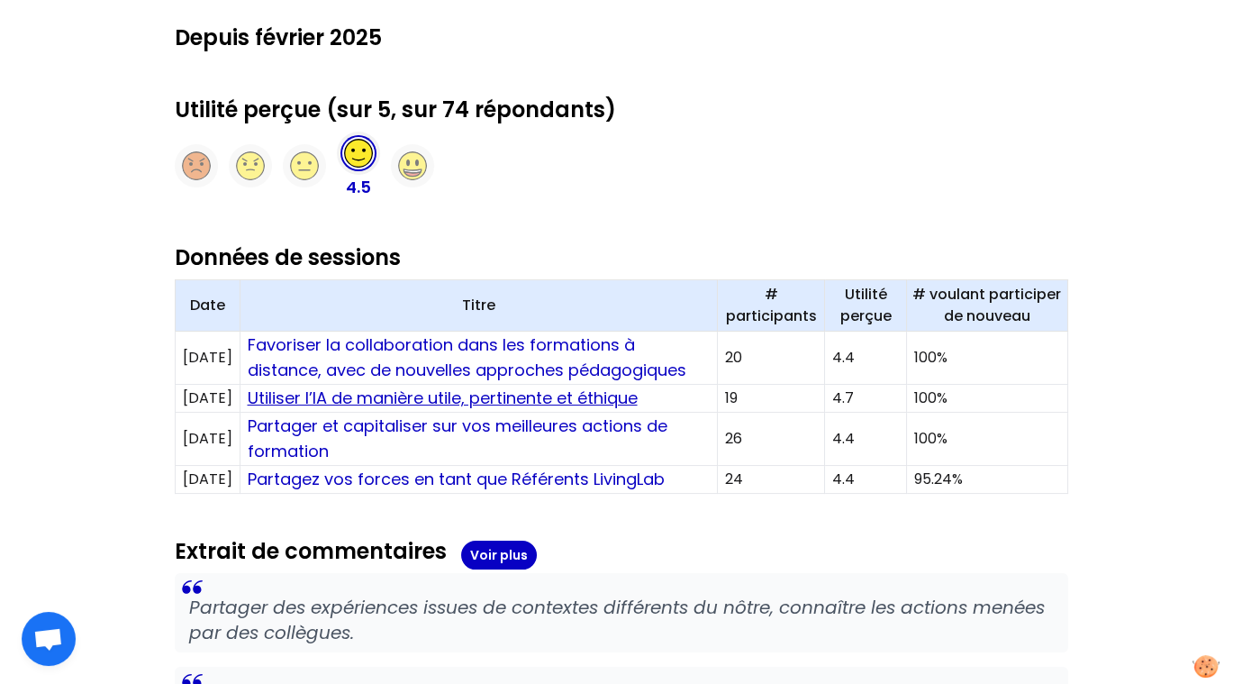
click at [514, 399] on link "Utiliser l’IA de manière utile, pertinente et éthique" at bounding box center [443, 398] width 390 height 23
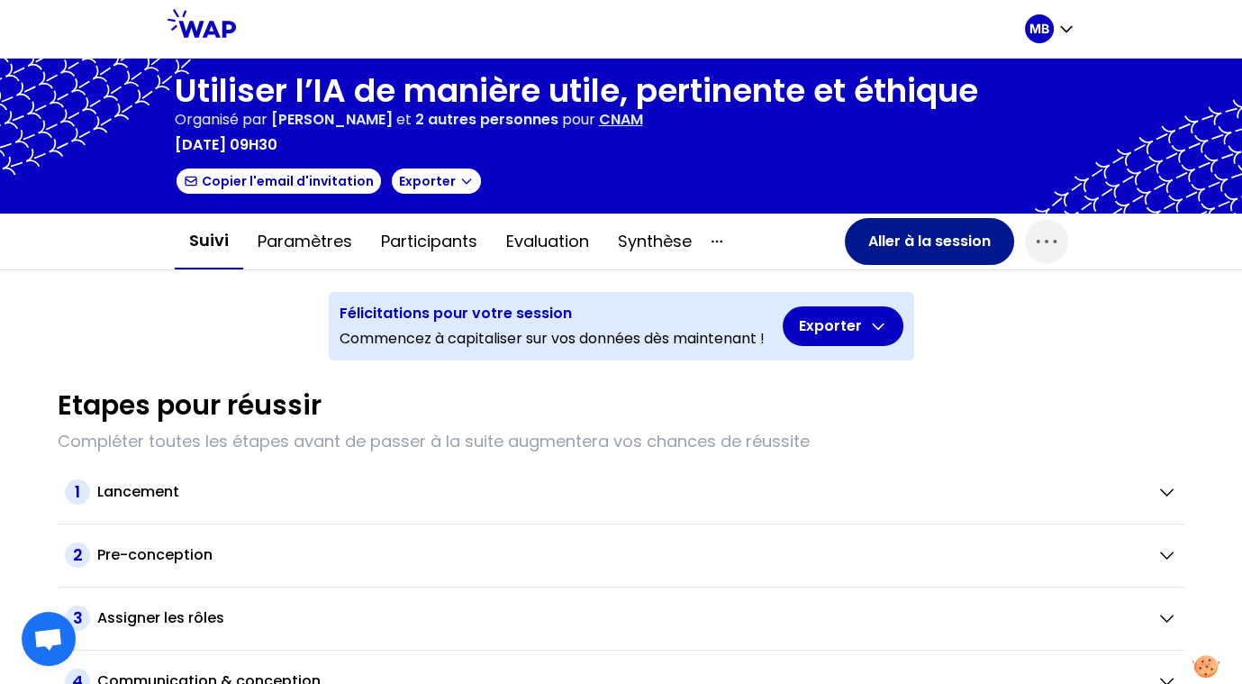
click at [960, 241] on button "Aller à la session" at bounding box center [929, 241] width 169 height 47
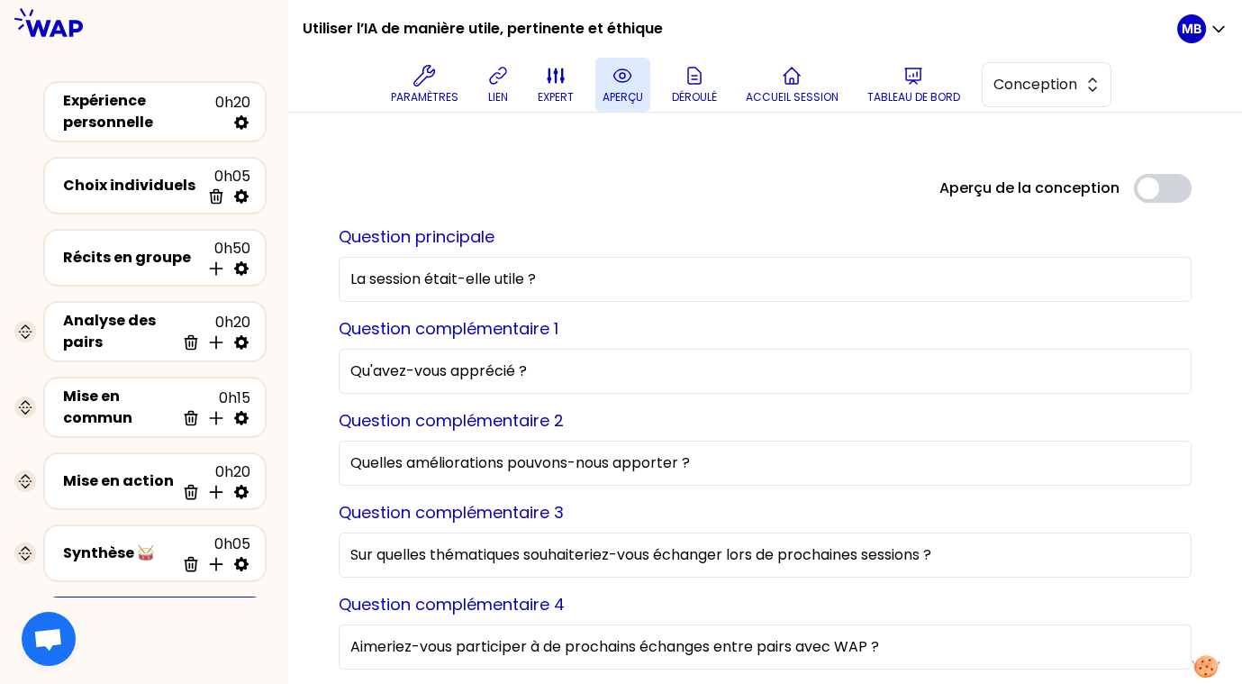
click at [624, 87] on button "aperçu" at bounding box center [623, 85] width 55 height 54
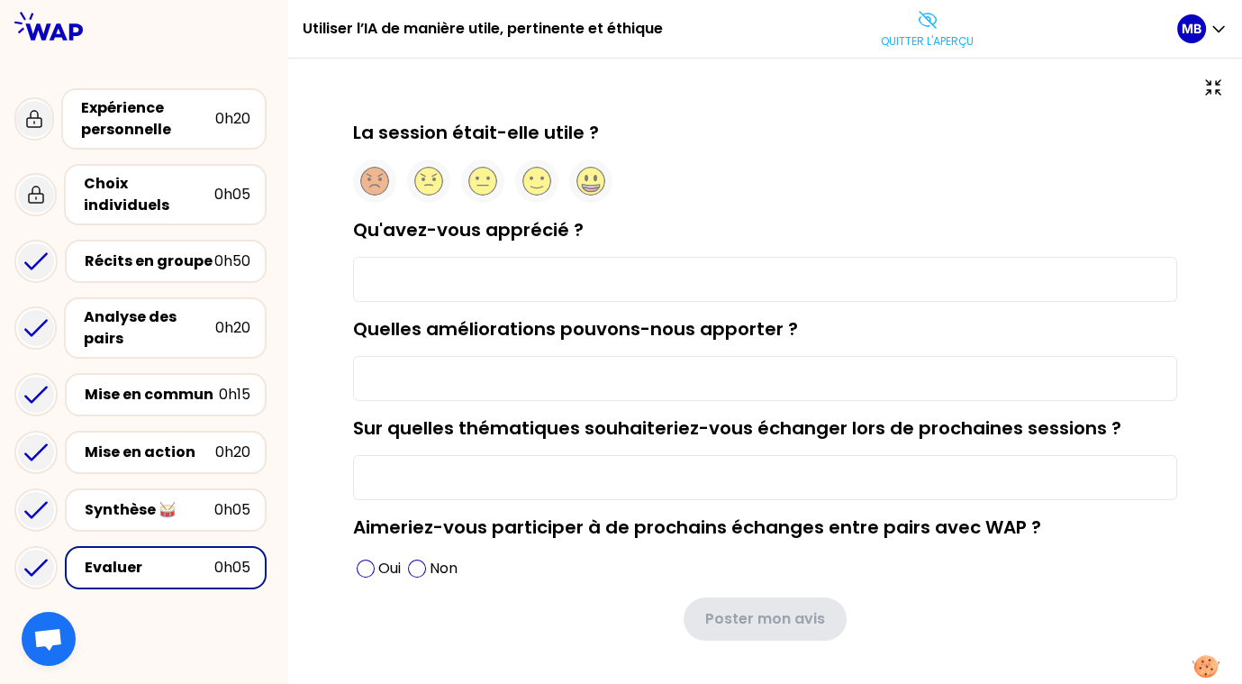
type input "les échanges de pratiques, bien rythmé"
type input "approche par les compétences"
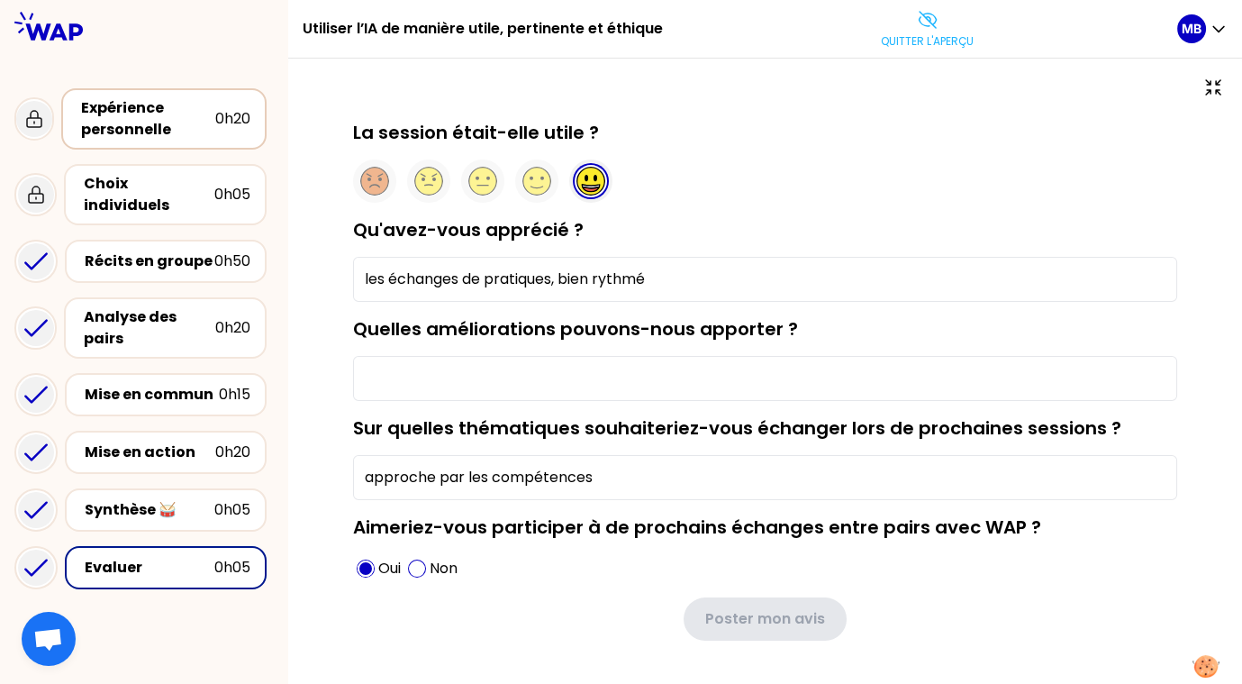
click at [149, 124] on div "Expérience personnelle" at bounding box center [148, 118] width 134 height 43
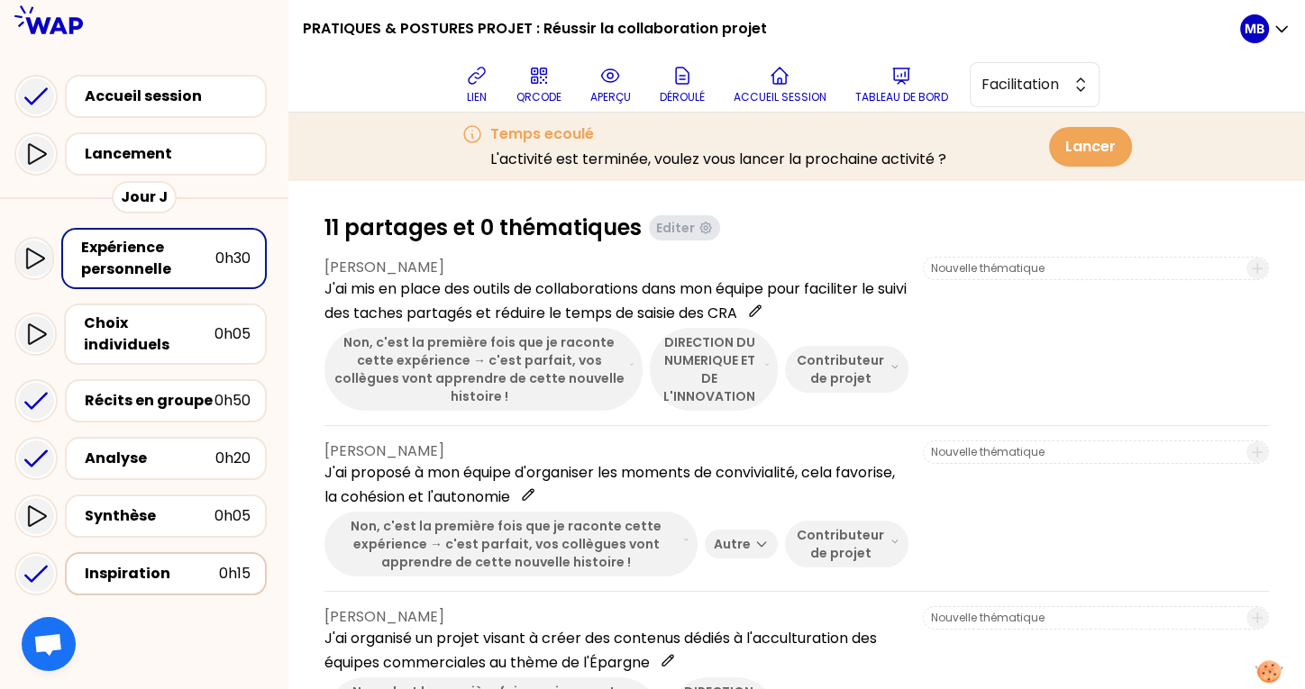
scroll to position [232, 0]
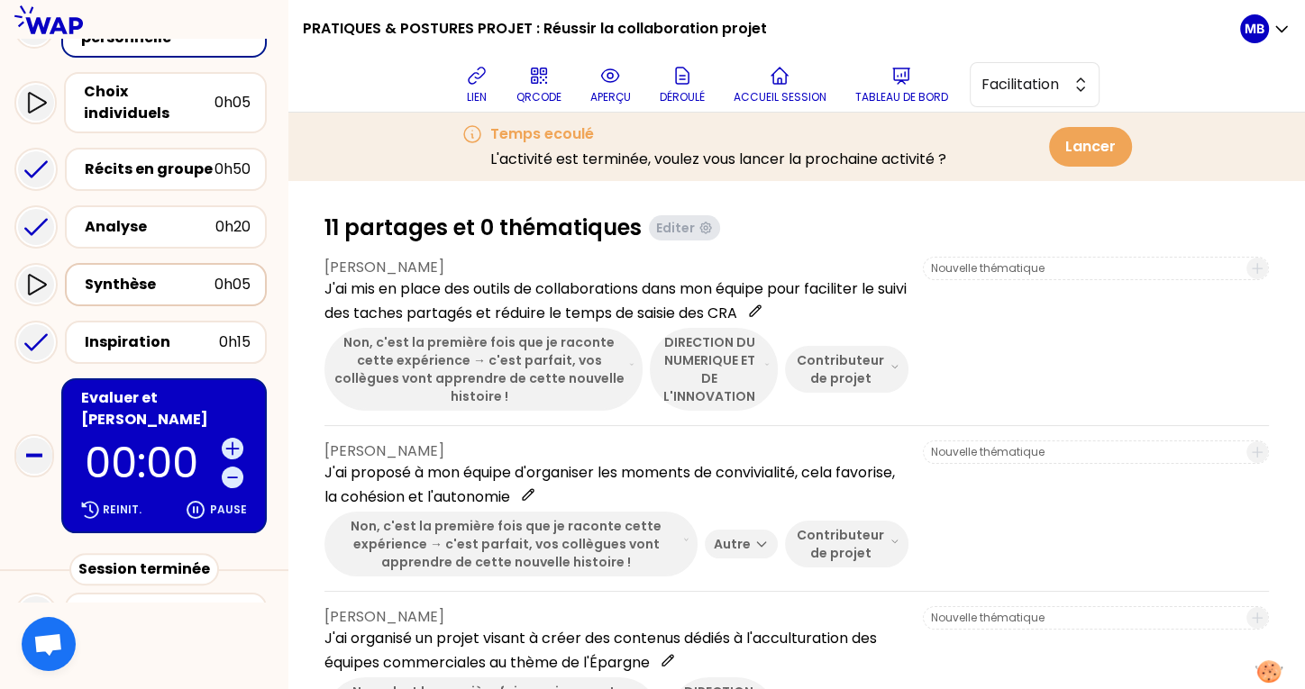
click at [151, 274] on div "Synthèse" at bounding box center [150, 285] width 130 height 22
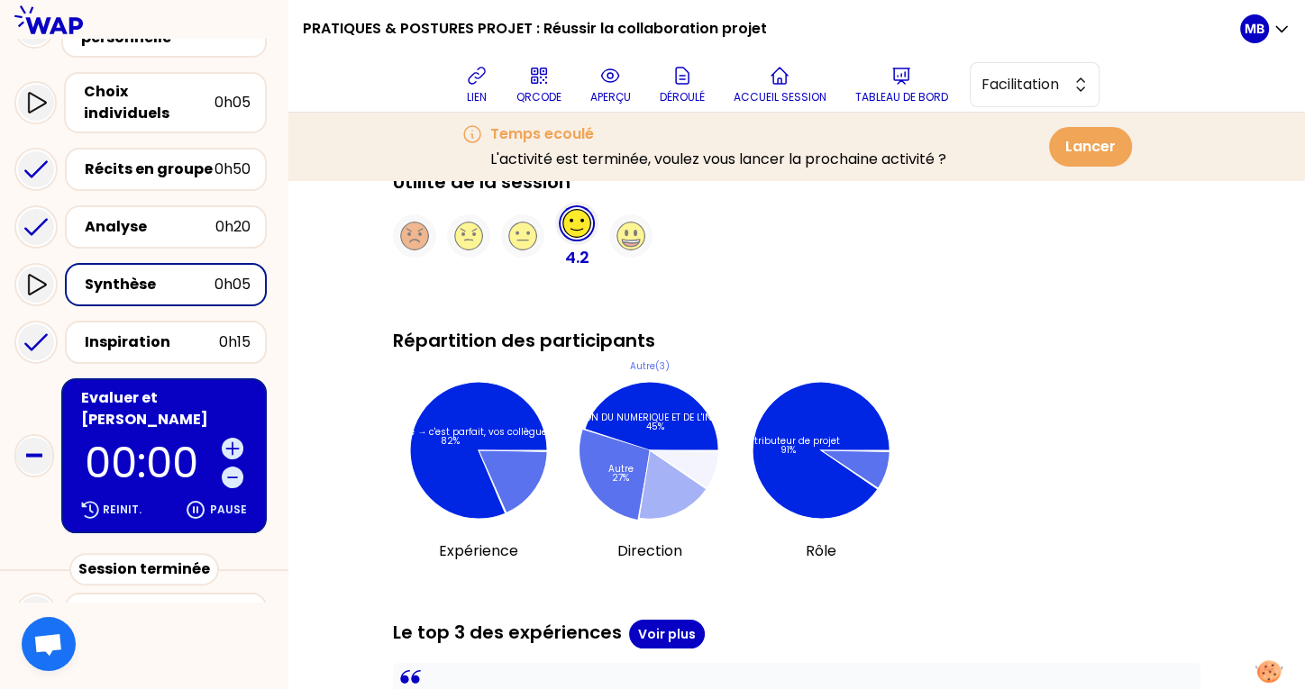
scroll to position [1437, 0]
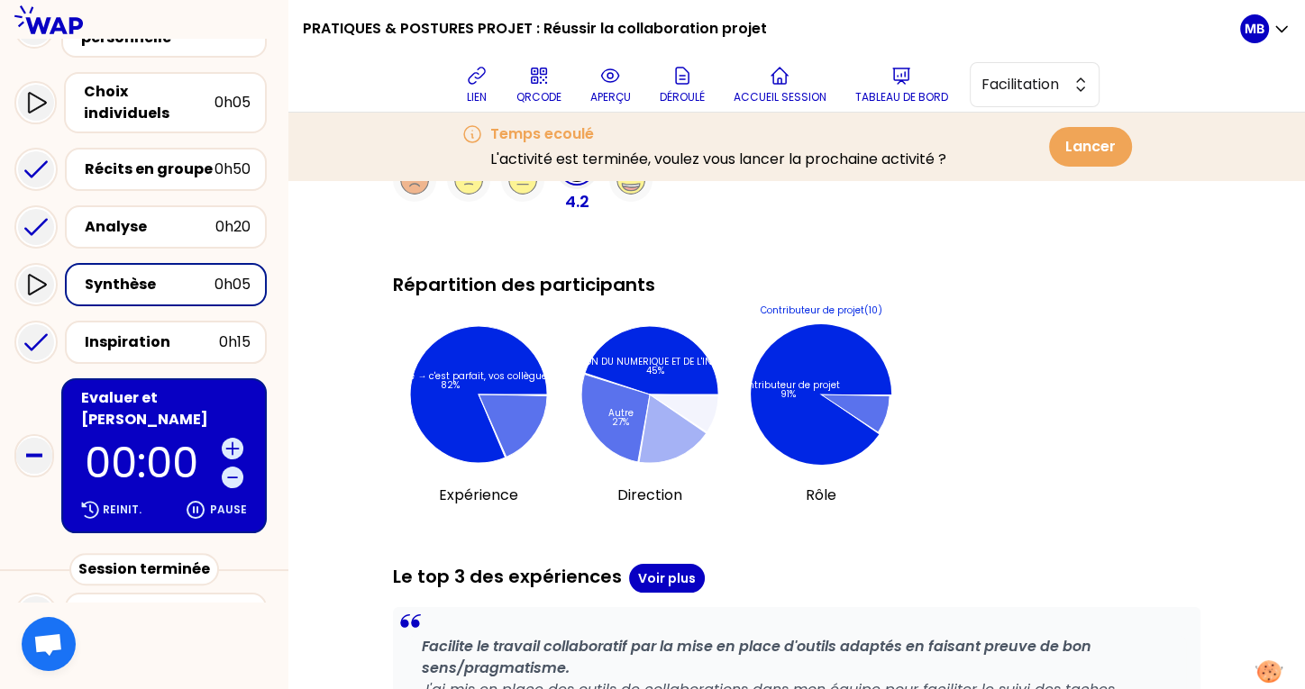
click at [826, 450] on icon at bounding box center [821, 394] width 141 height 141
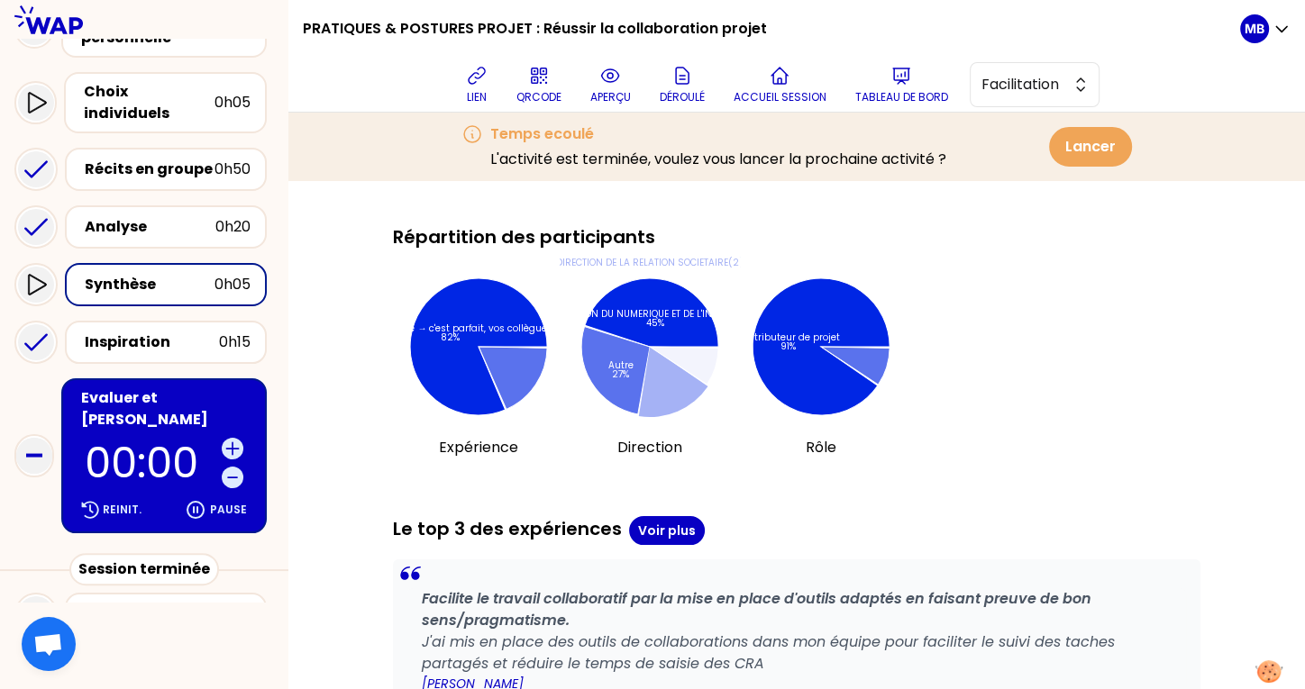
scroll to position [0, 0]
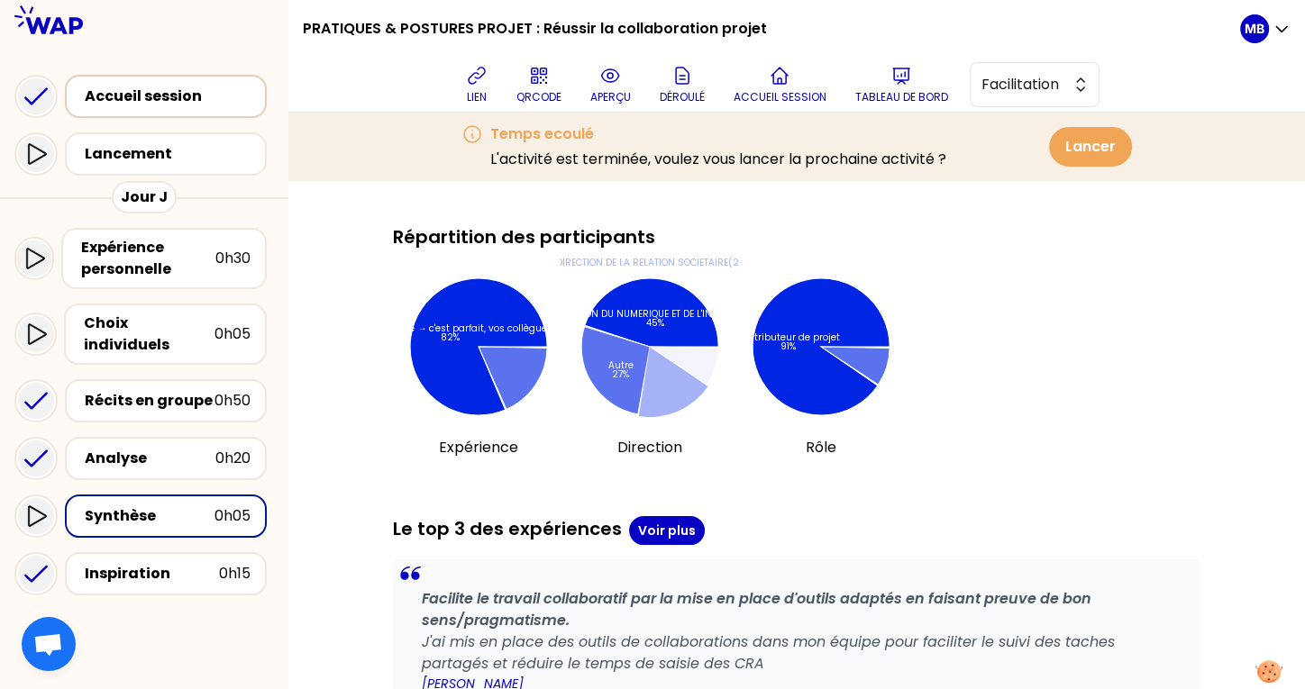
click at [144, 86] on div "Accueil session" at bounding box center [169, 96] width 177 height 25
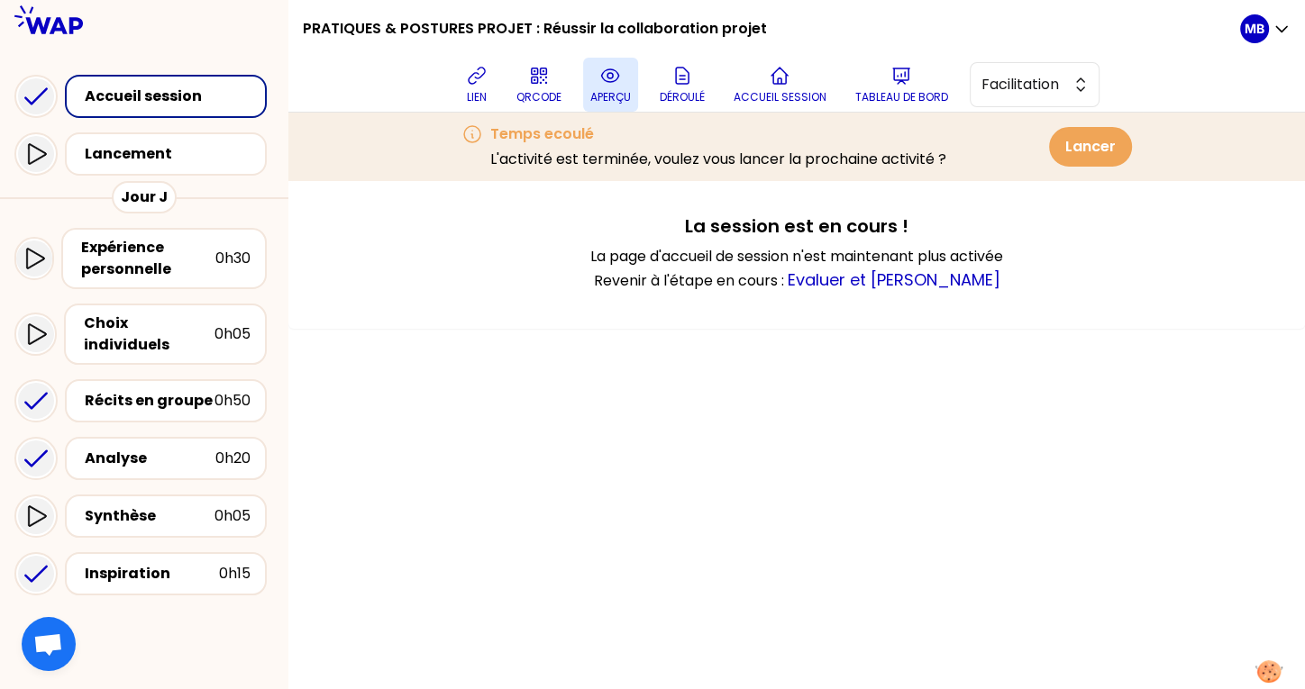
click at [595, 73] on button "aperçu" at bounding box center [610, 85] width 55 height 54
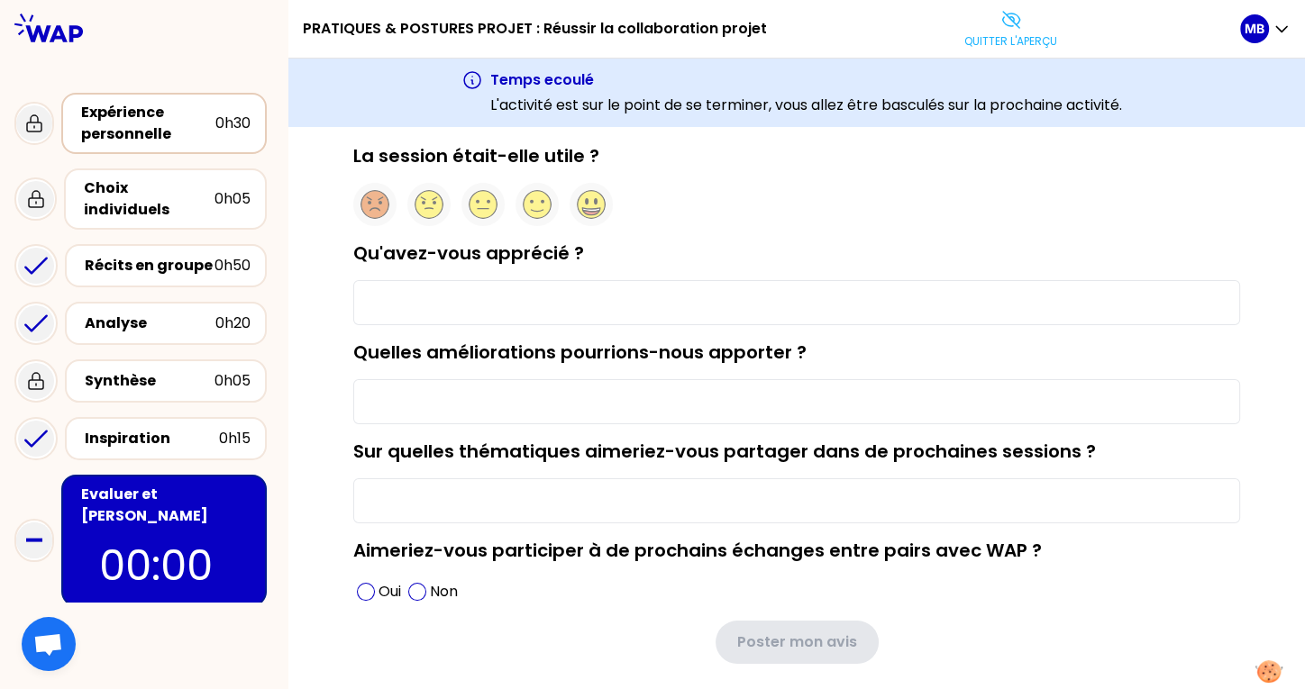
scroll to position [110, 0]
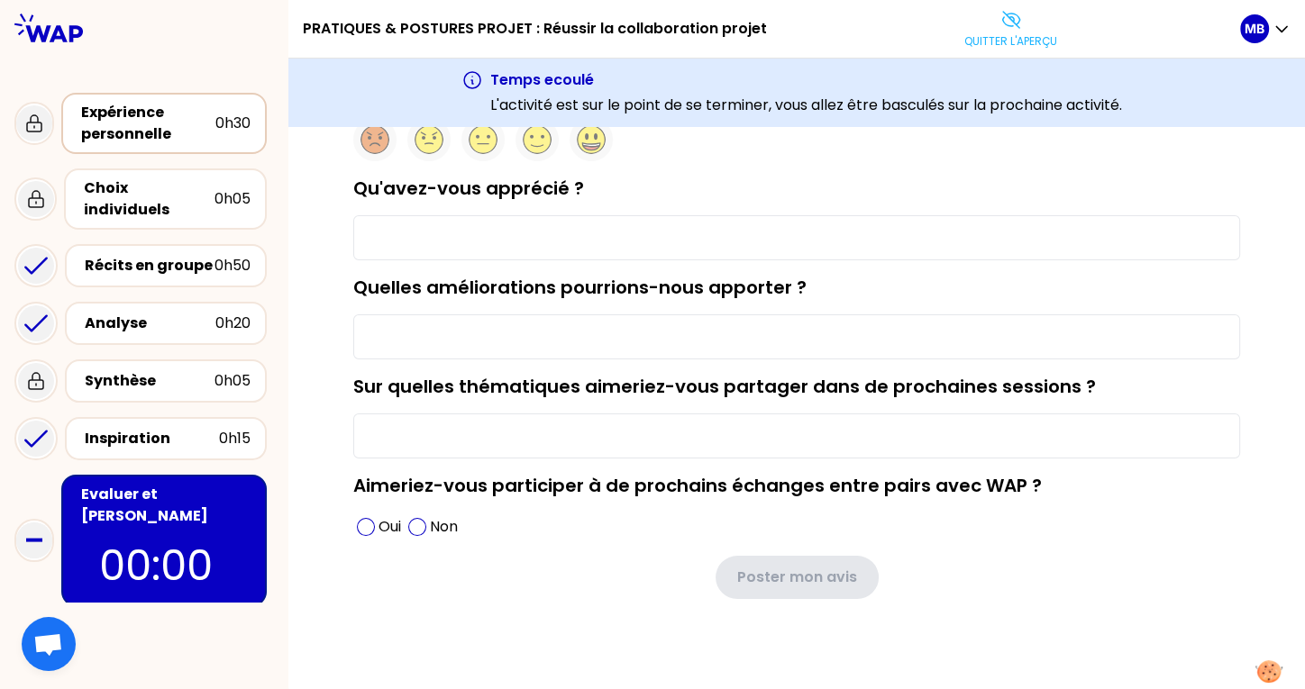
click at [127, 96] on div "Expérience personnelle 0h30" at bounding box center [163, 123] width 205 height 61
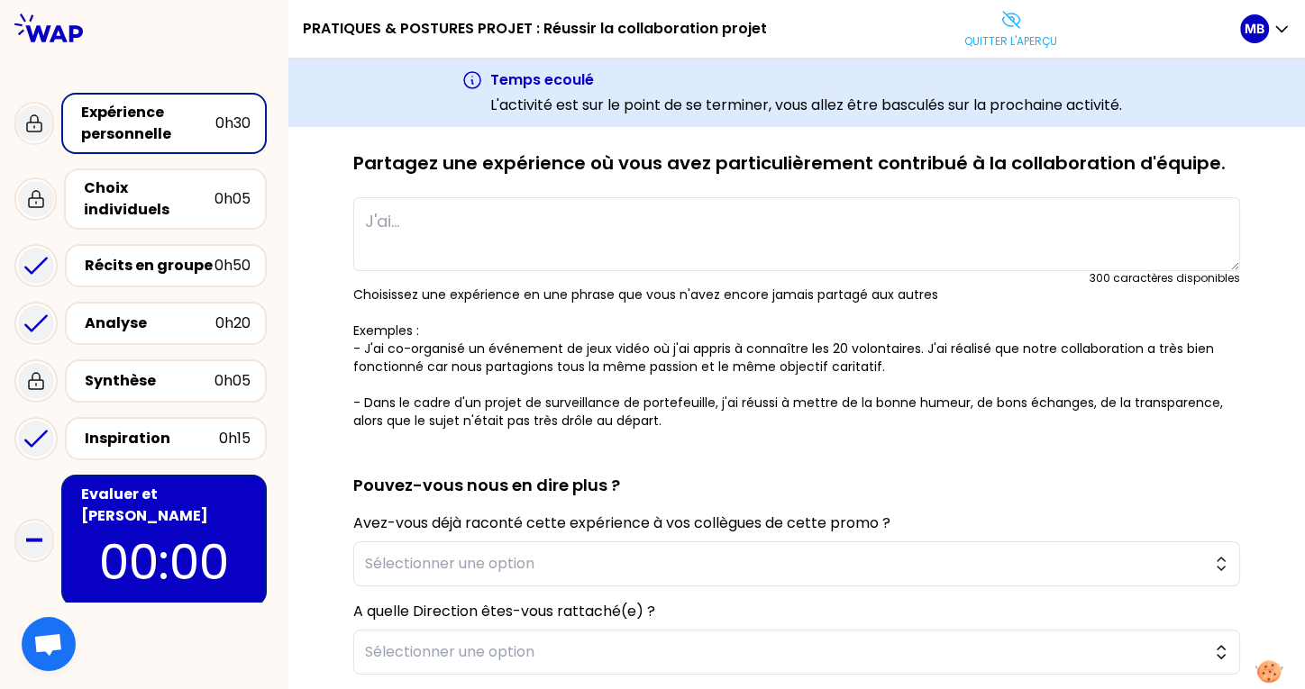
scroll to position [388, 0]
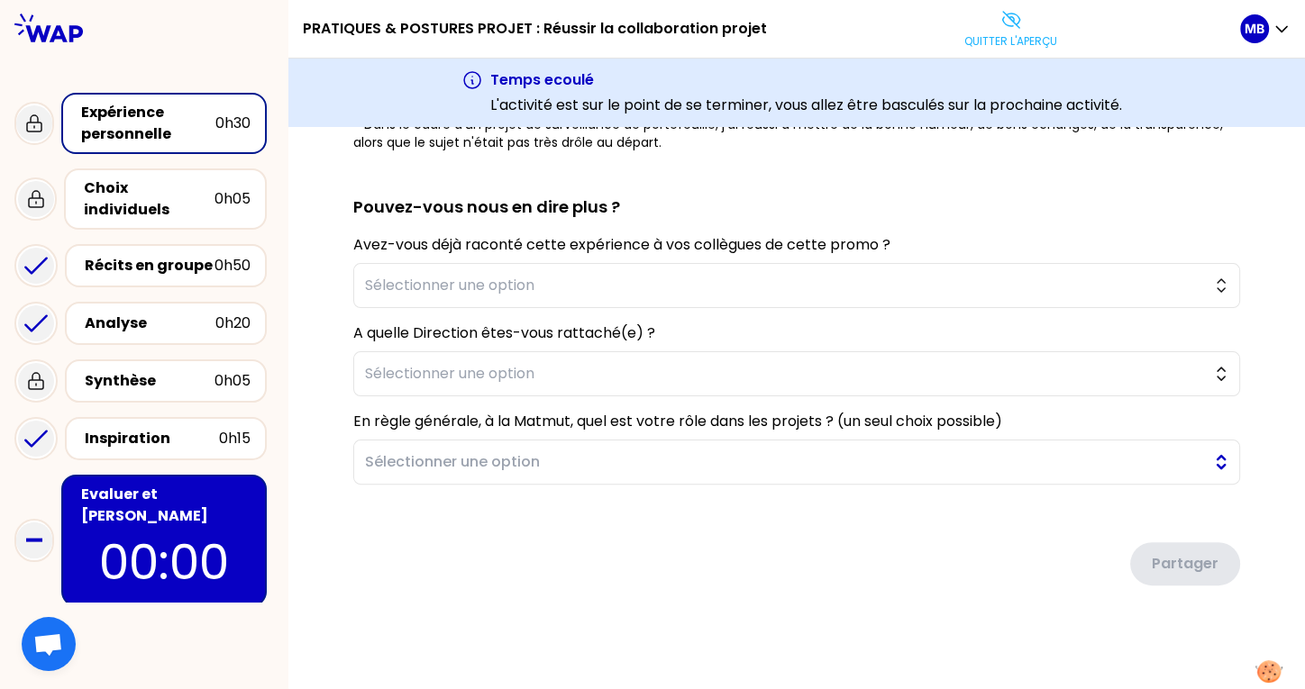
click at [509, 460] on span "Sélectionner une option" at bounding box center [784, 462] width 838 height 22
click at [418, 606] on div "sauvegardé Vous avez tous vécu des projets dans lesquels la qualité des échange…" at bounding box center [796, 214] width 944 height 887
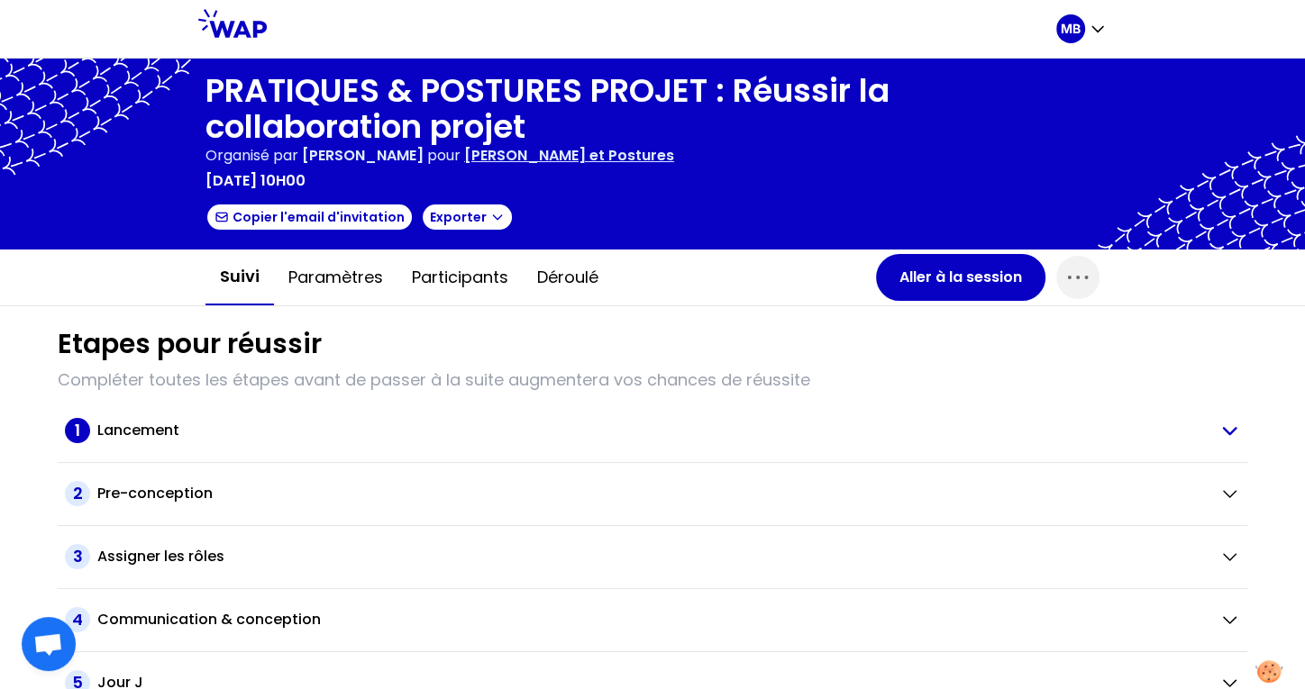
scroll to position [82, 0]
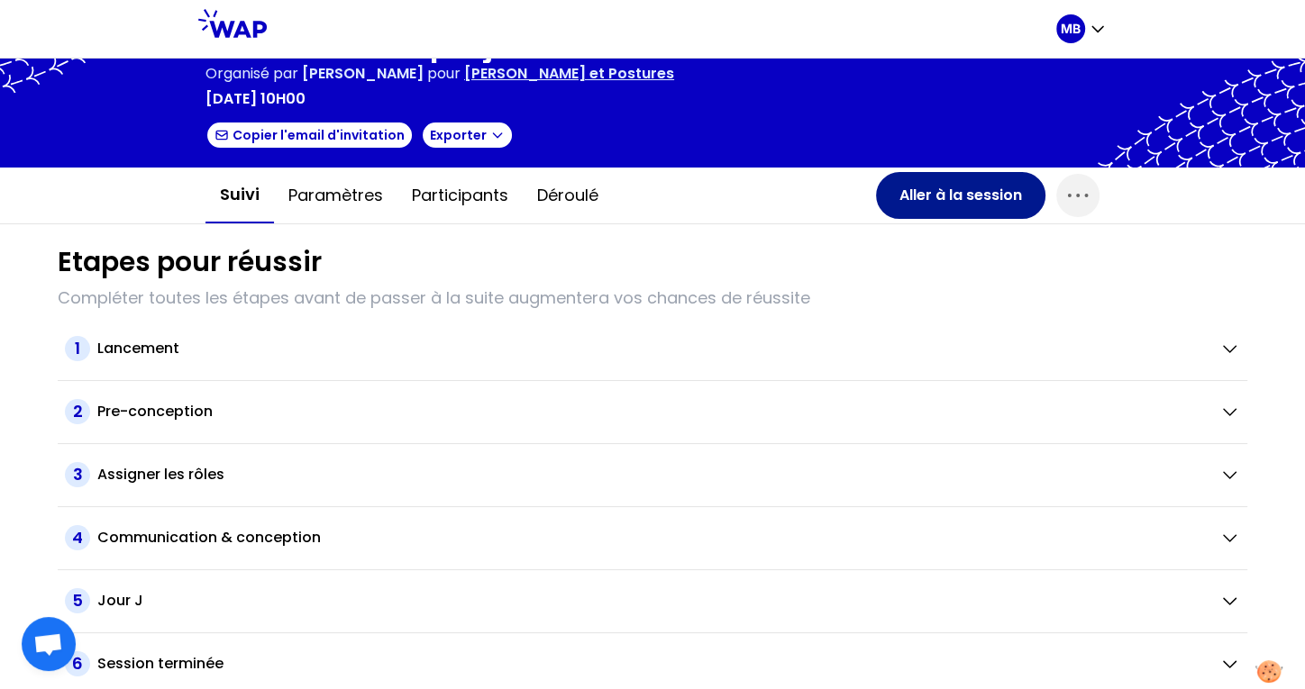
click at [951, 196] on button "Aller à la session" at bounding box center [960, 195] width 169 height 47
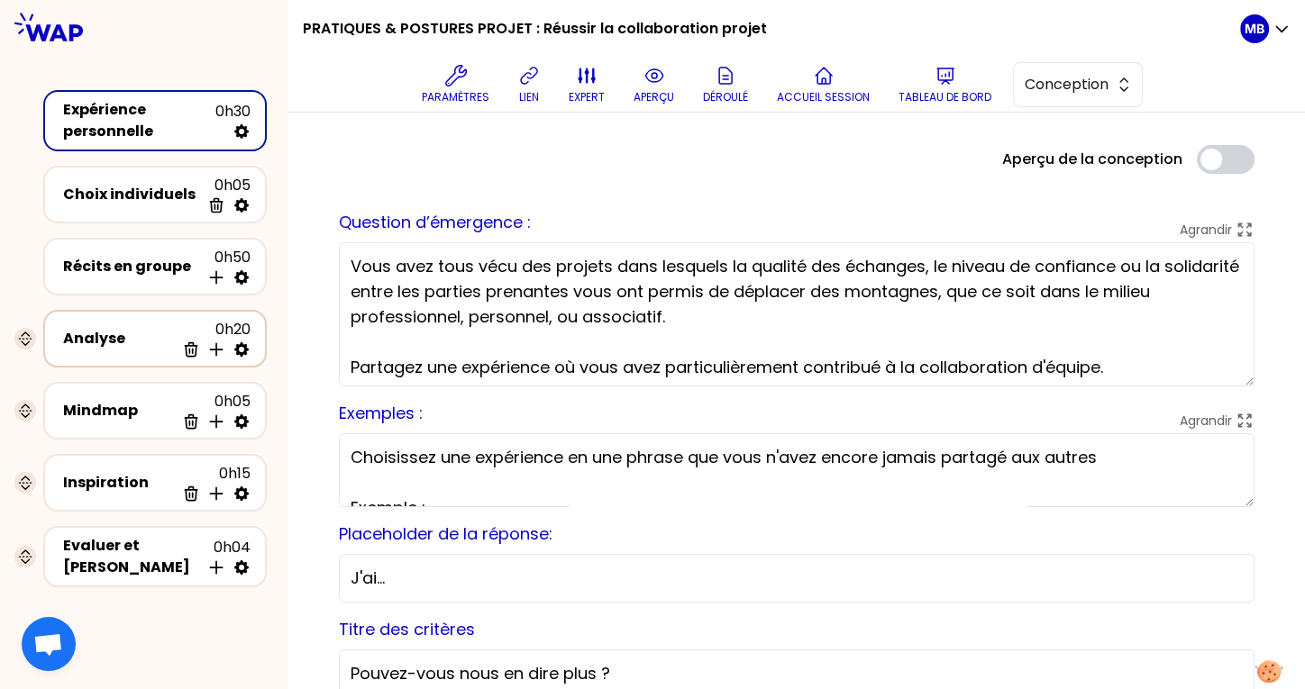
scroll to position [27, 0]
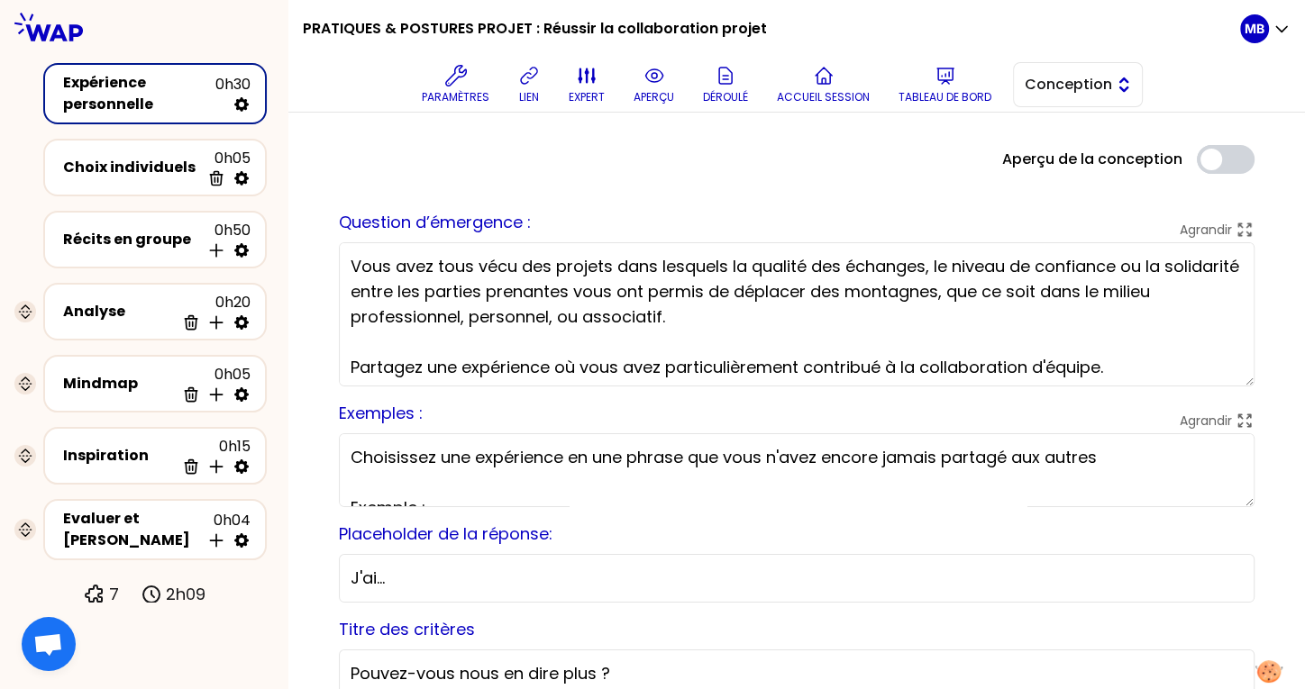
click at [1064, 77] on span "Conception" at bounding box center [1064, 85] width 81 height 22
click at [1054, 136] on span "Conception" at bounding box center [1088, 130] width 77 height 22
click at [1050, 61] on div "Paramètres lien expert aperçu Déroulé Accueil session Tableau de bord Conception" at bounding box center [778, 85] width 923 height 54
click at [1051, 77] on span "Conception" at bounding box center [1064, 85] width 81 height 22
click at [1053, 149] on span "Facilitation" at bounding box center [1088, 159] width 77 height 22
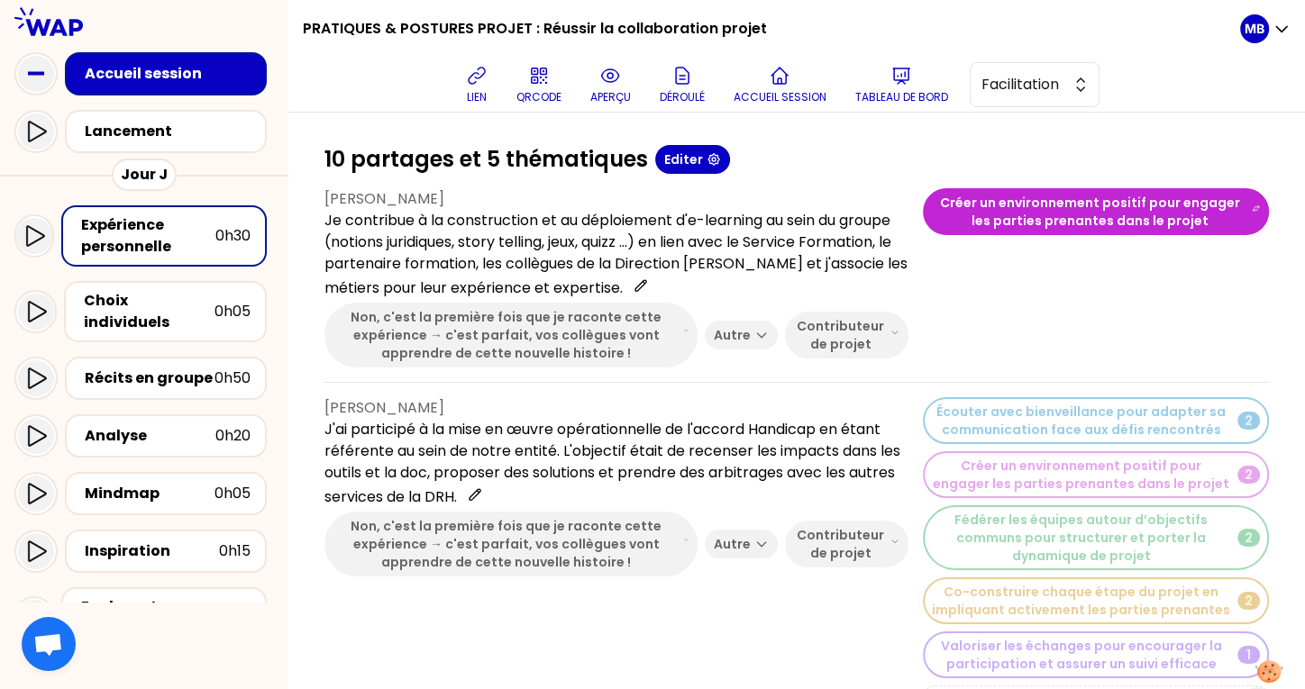
scroll to position [163, 0]
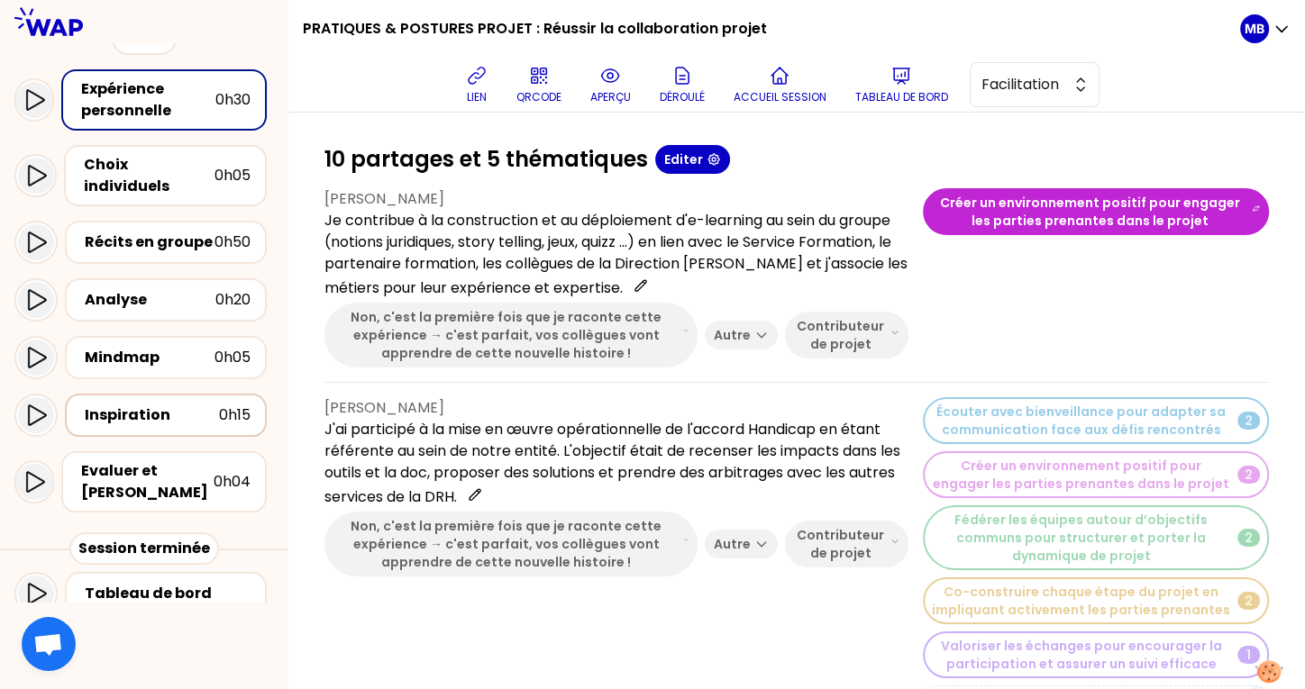
click at [157, 411] on div "Inspiration 0h15" at bounding box center [166, 415] width 202 height 43
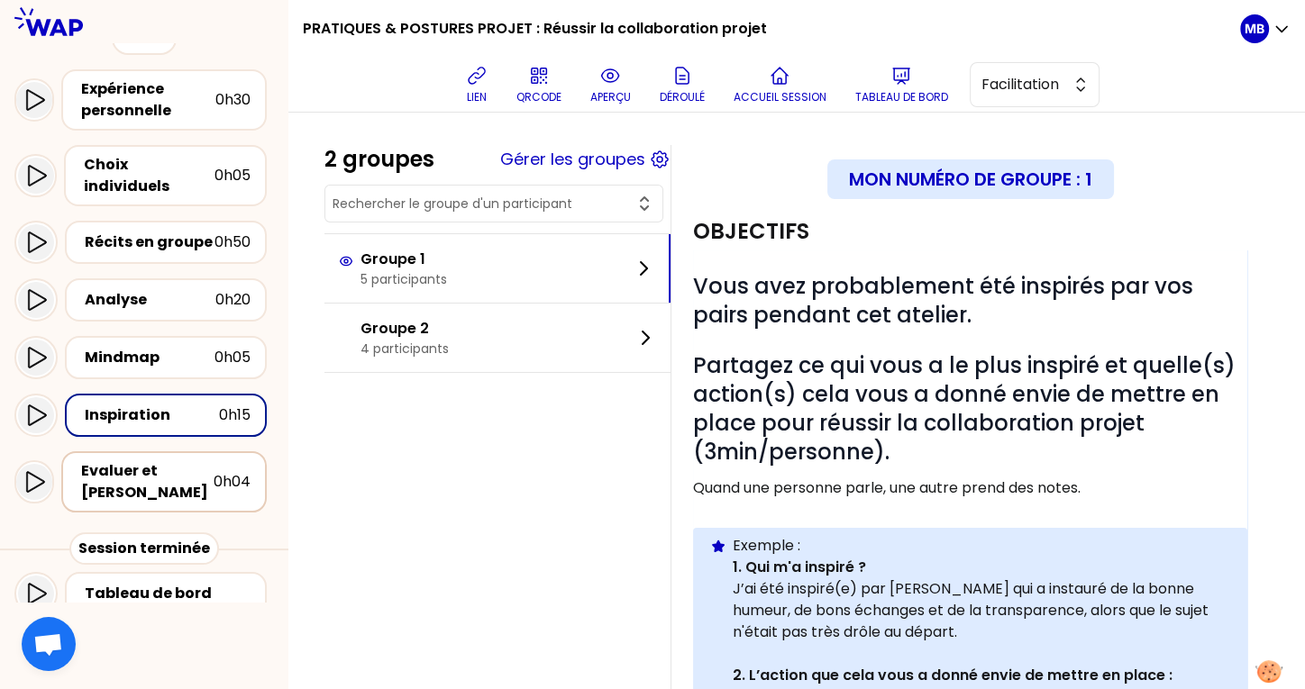
click at [195, 484] on div "Evaluer et [PERSON_NAME]" at bounding box center [147, 481] width 132 height 43
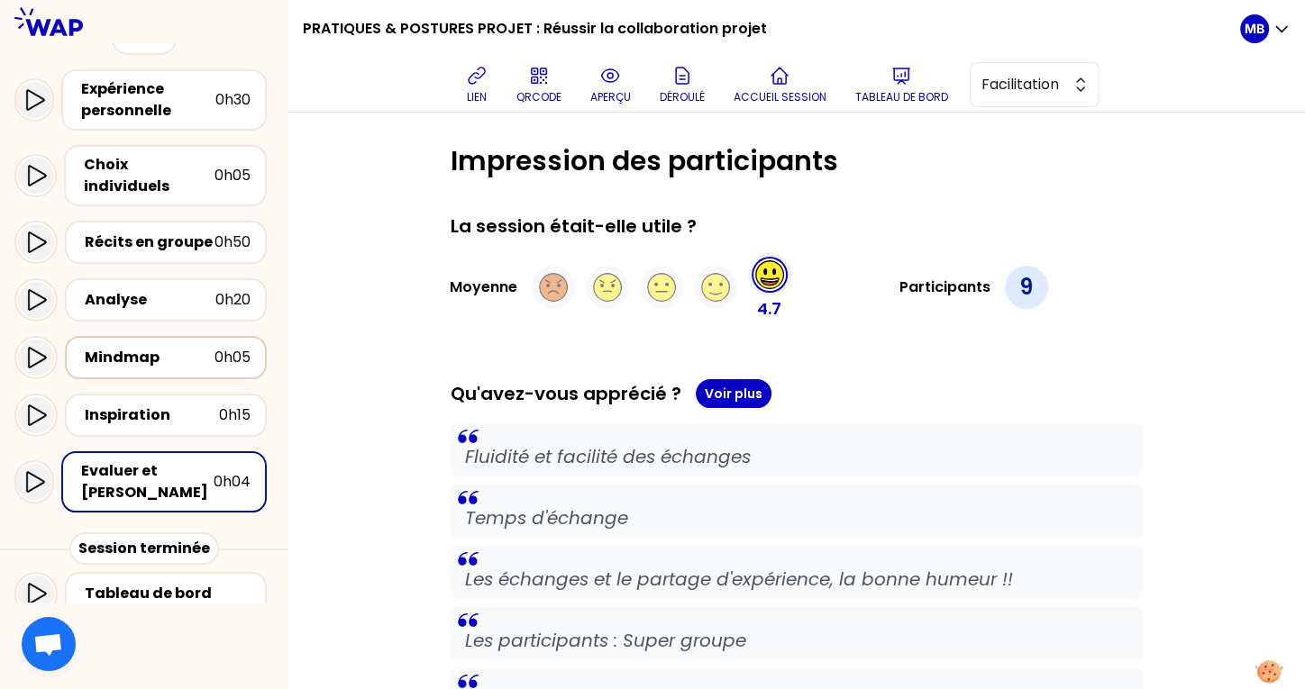
click at [162, 347] on div "Mindmap" at bounding box center [150, 358] width 130 height 22
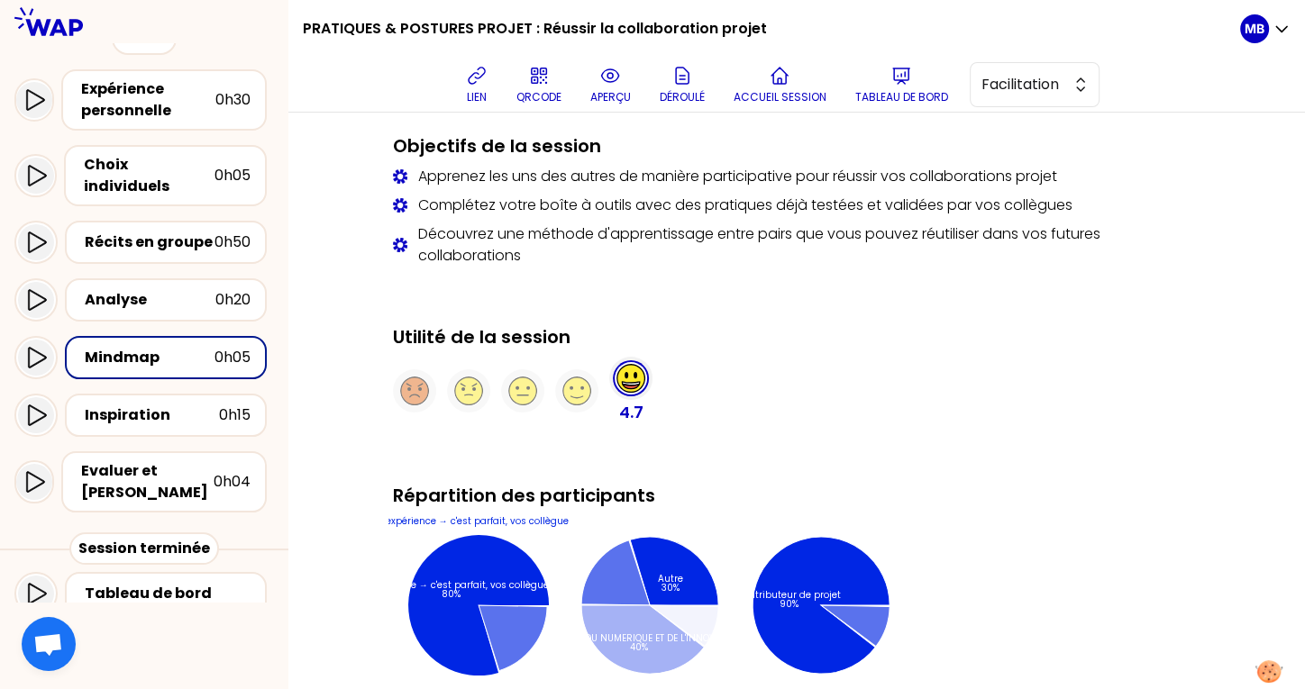
scroll to position [1329, 0]
